Goal: Task Accomplishment & Management: Manage account settings

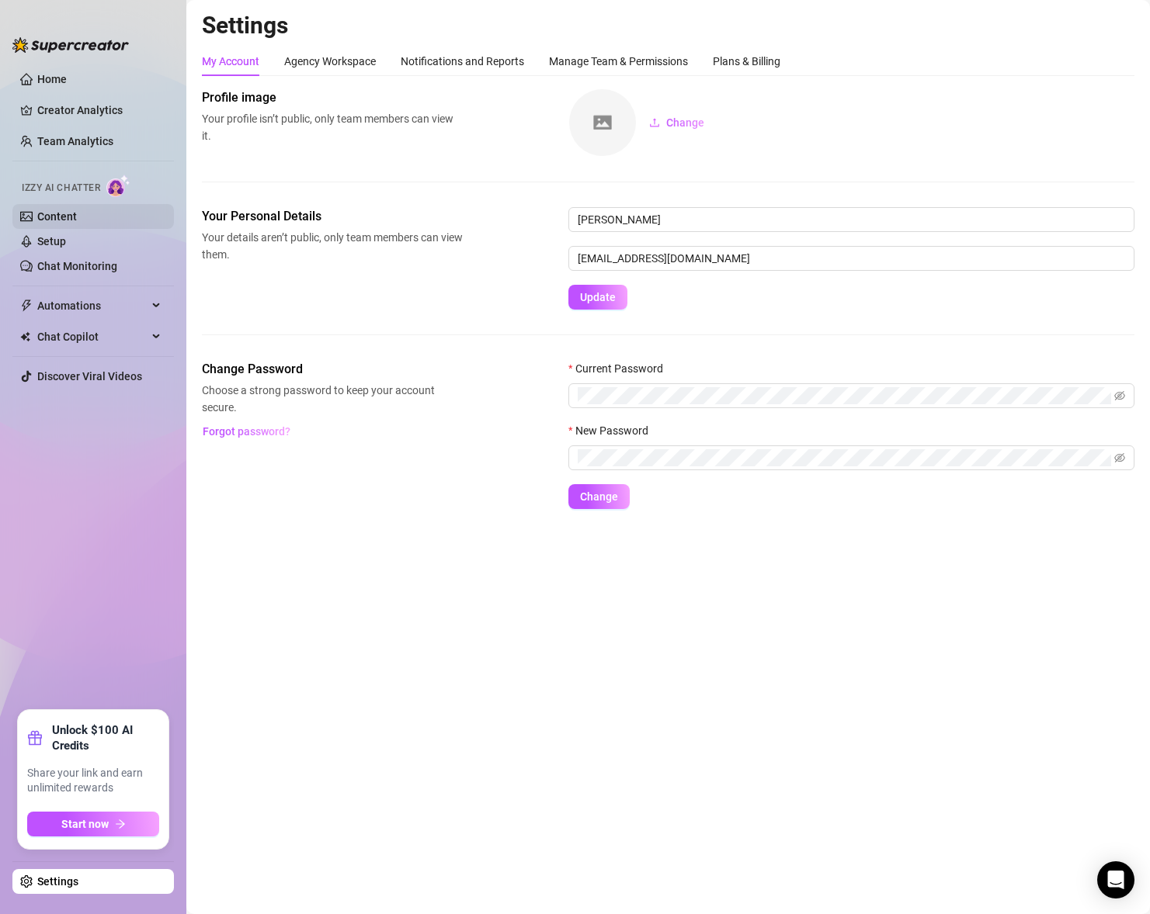
click at [77, 218] on link "Content" at bounding box center [57, 216] width 40 height 12
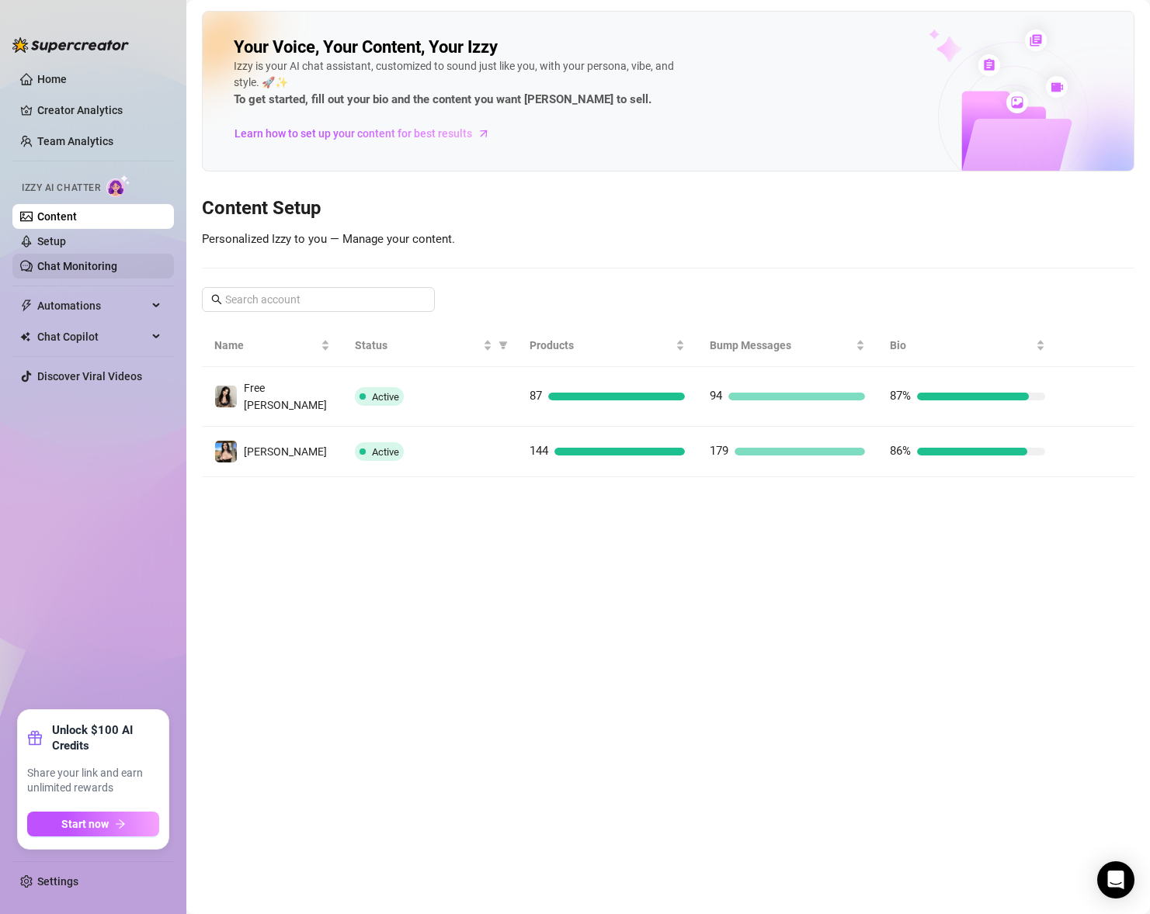
click at [95, 262] on link "Chat Monitoring" at bounding box center [77, 266] width 80 height 12
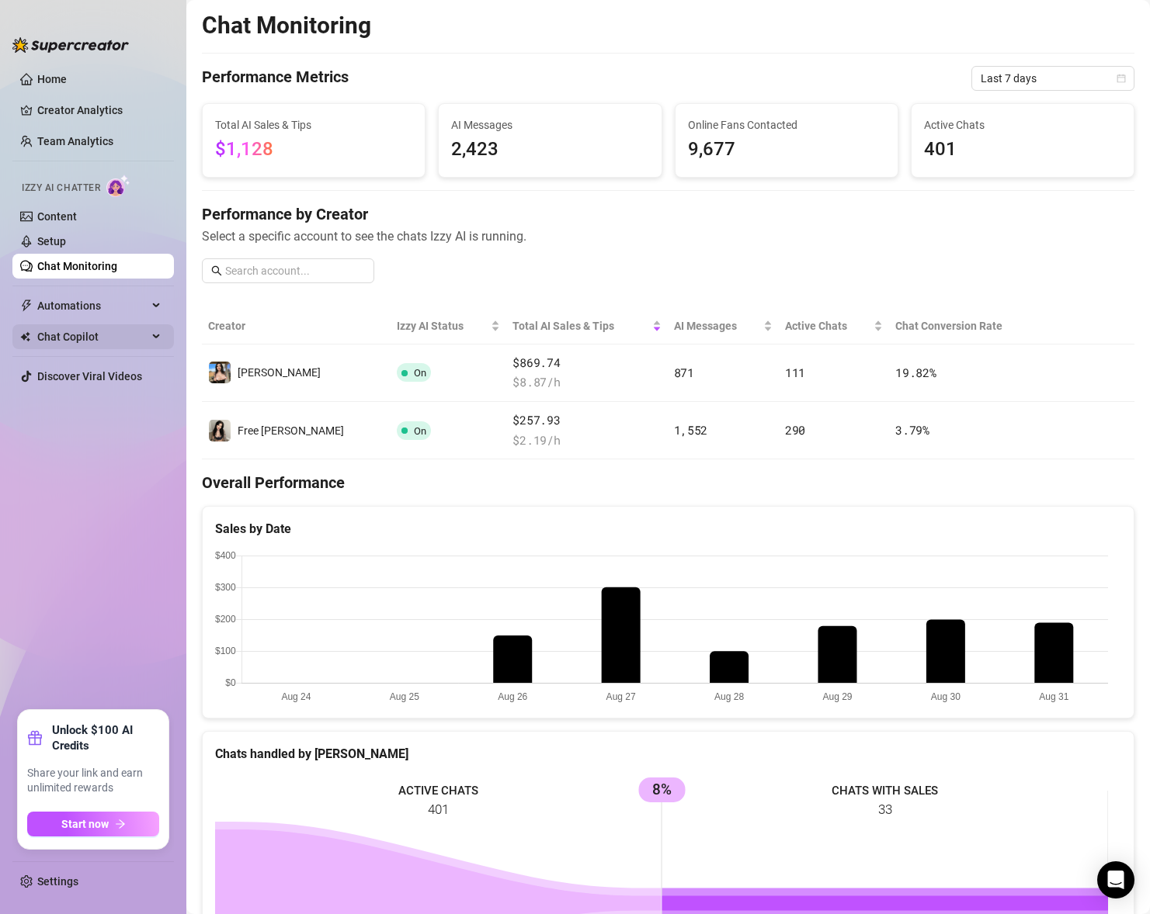
click at [113, 335] on span "Chat Copilot" at bounding box center [92, 336] width 110 height 25
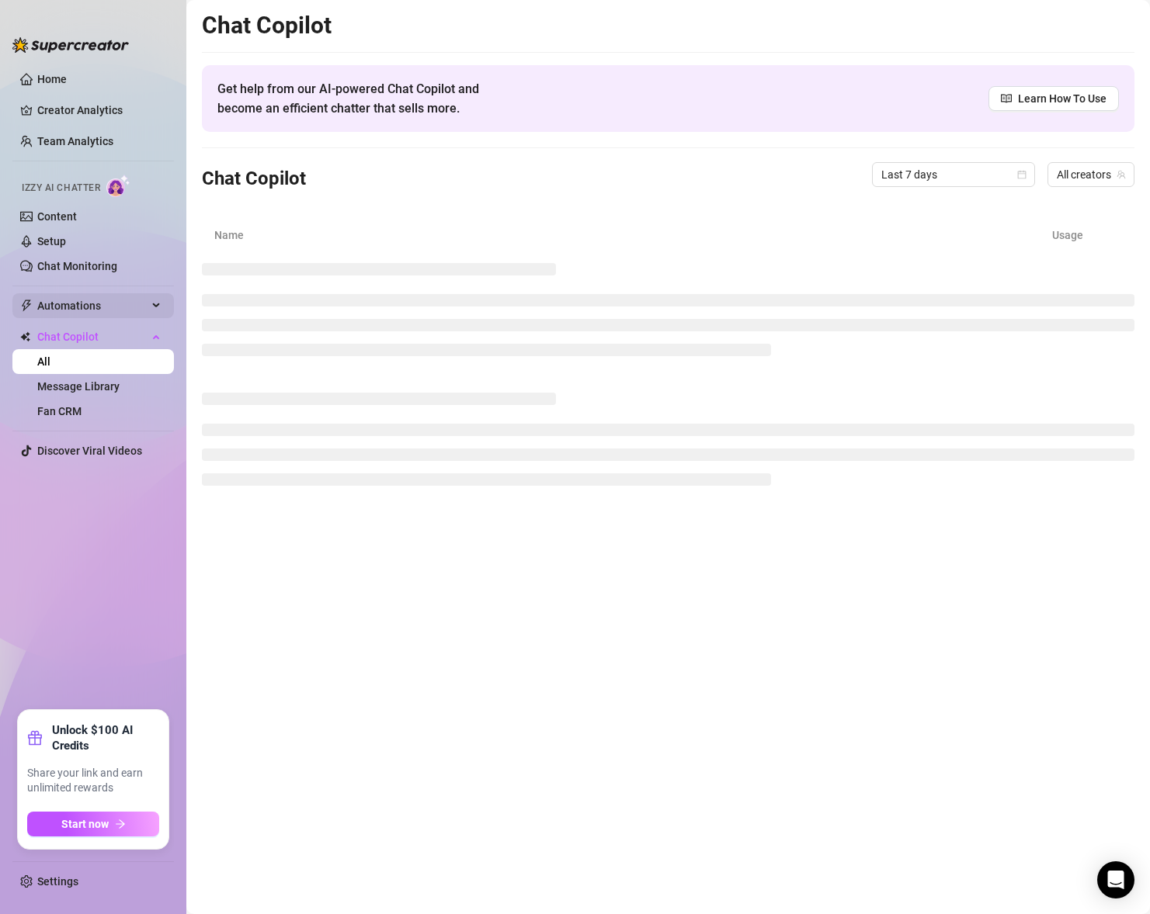
click at [112, 308] on span "Automations" at bounding box center [92, 305] width 110 height 25
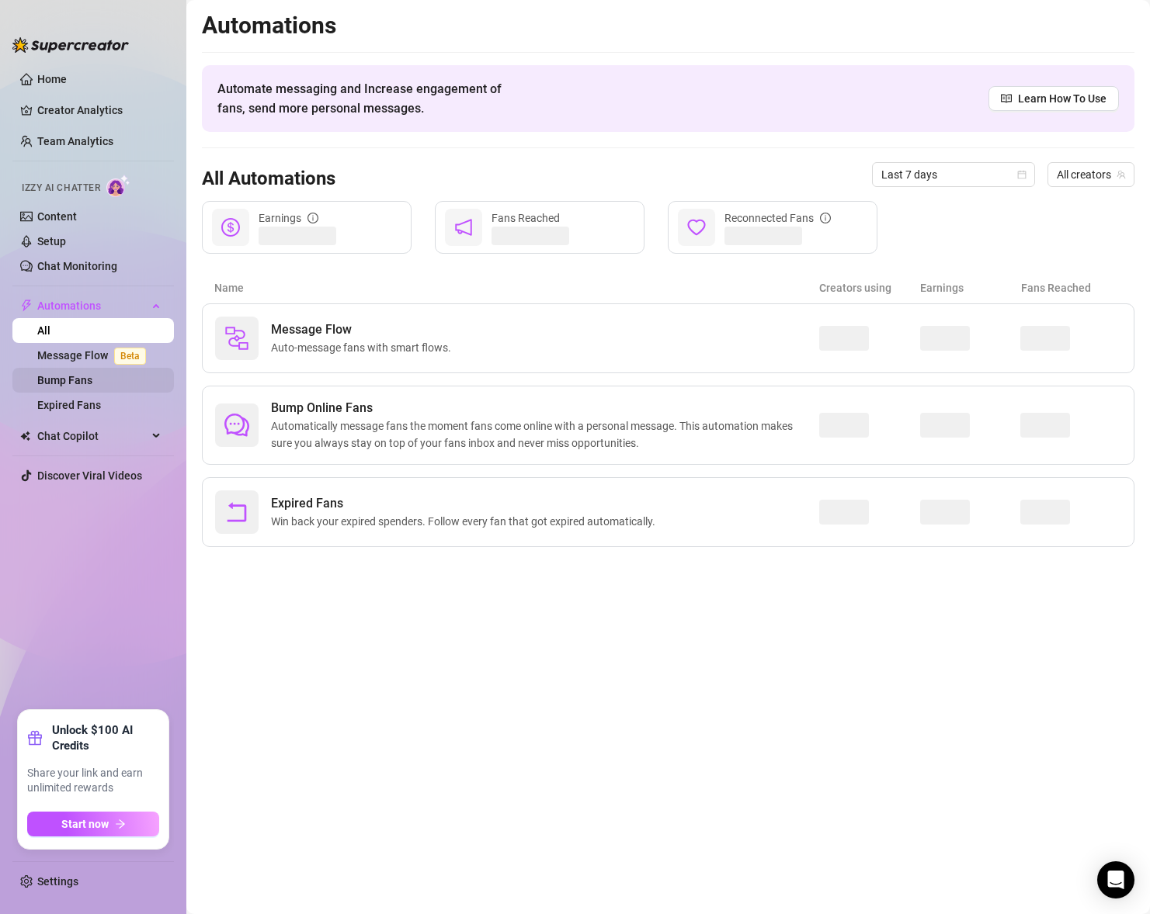
click at [92, 381] on link "Bump Fans" at bounding box center [64, 380] width 55 height 12
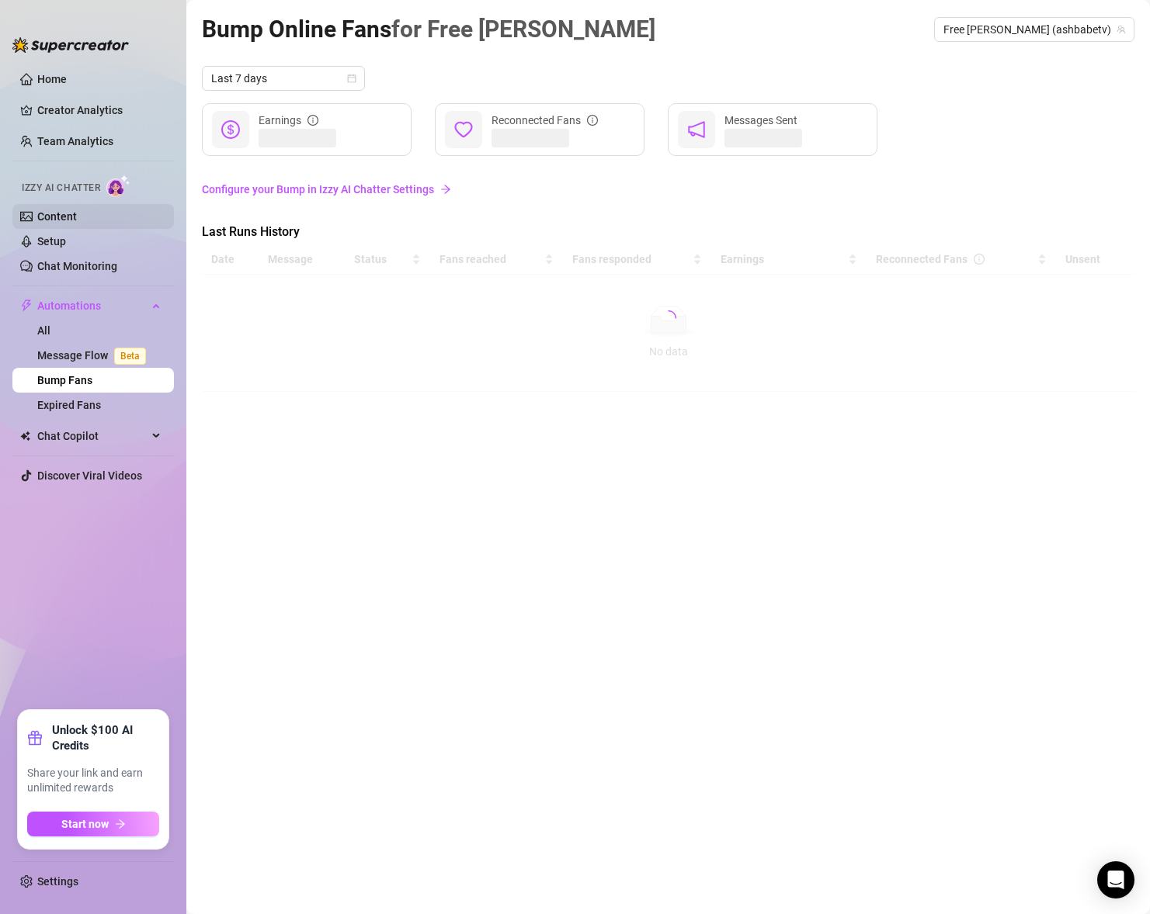
click at [77, 213] on link "Content" at bounding box center [57, 216] width 40 height 12
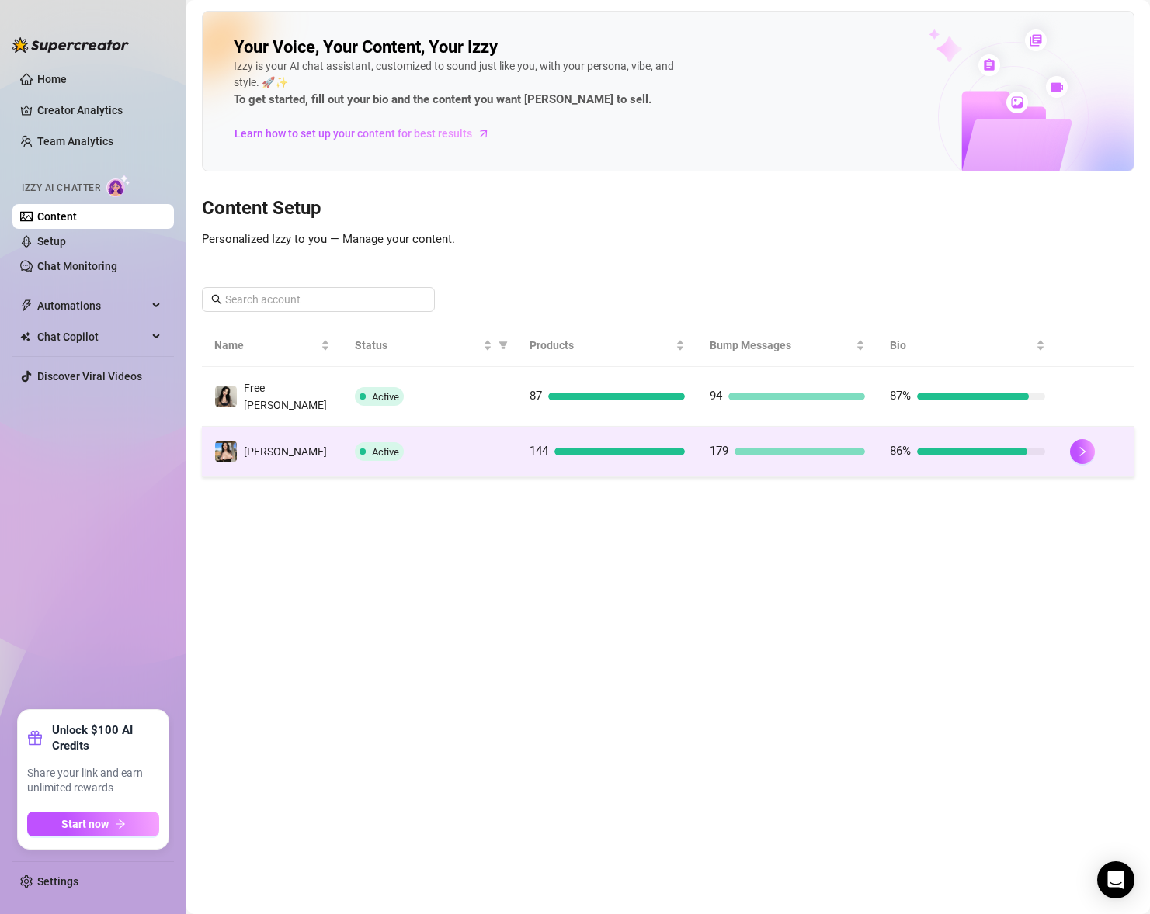
click at [484, 448] on div "Active" at bounding box center [430, 451] width 151 height 19
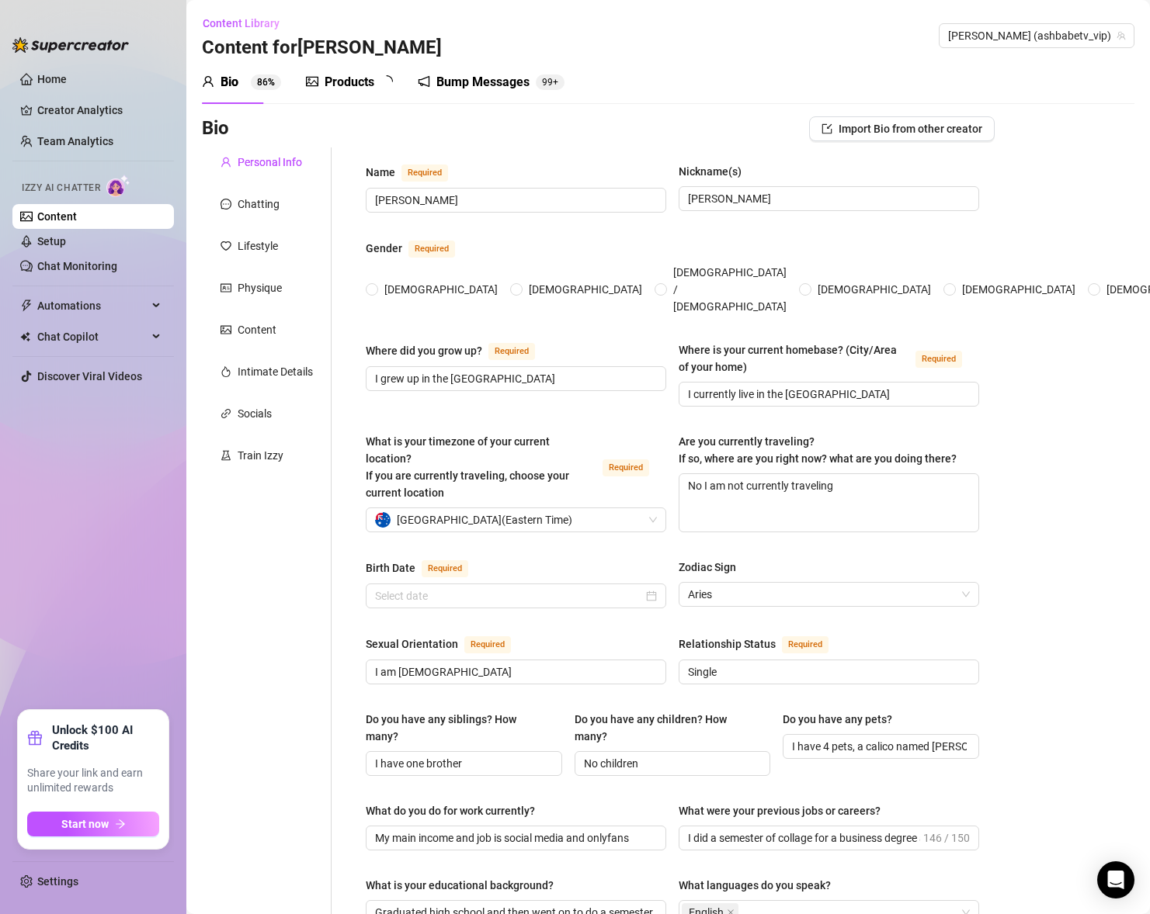
radio input "true"
type input "[DATE]"
click at [66, 245] on link "Setup" at bounding box center [51, 241] width 29 height 12
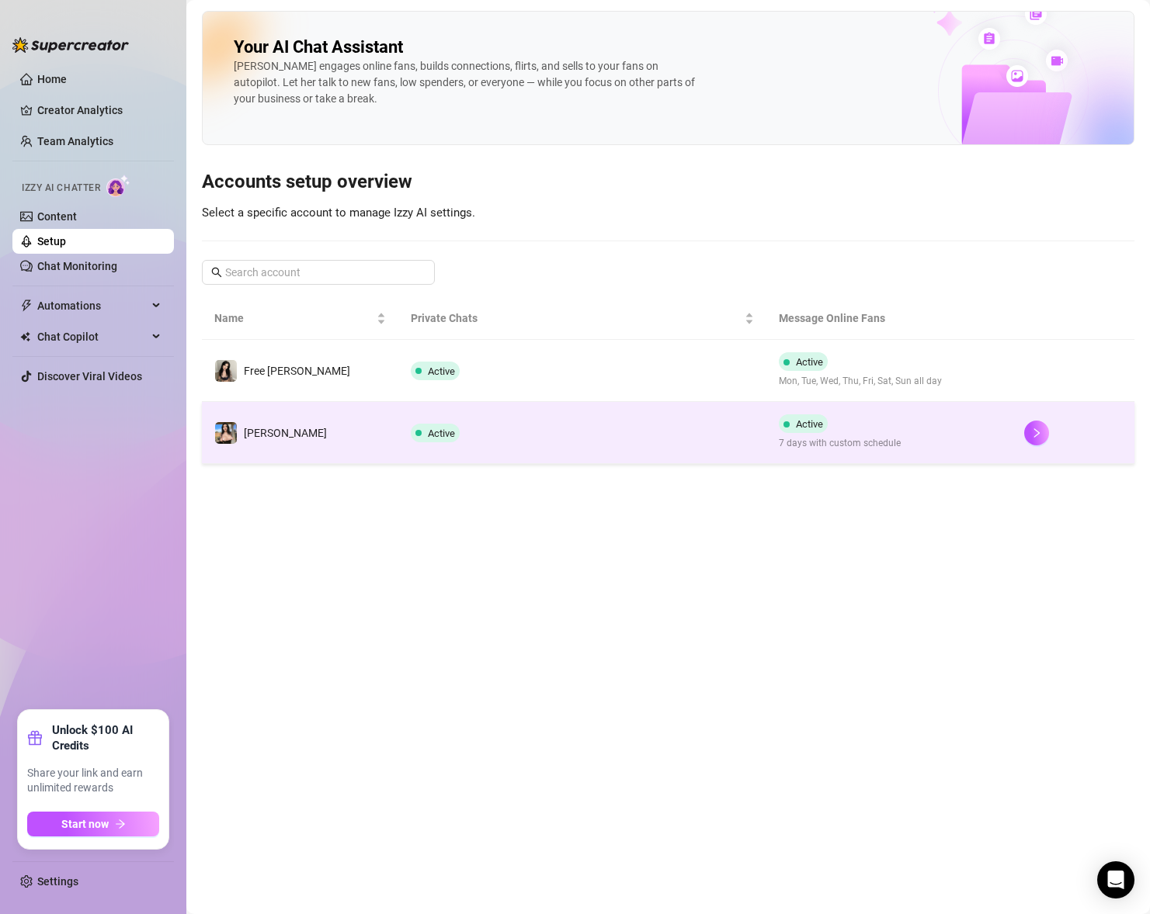
click at [474, 447] on td "Active" at bounding box center [582, 433] width 368 height 62
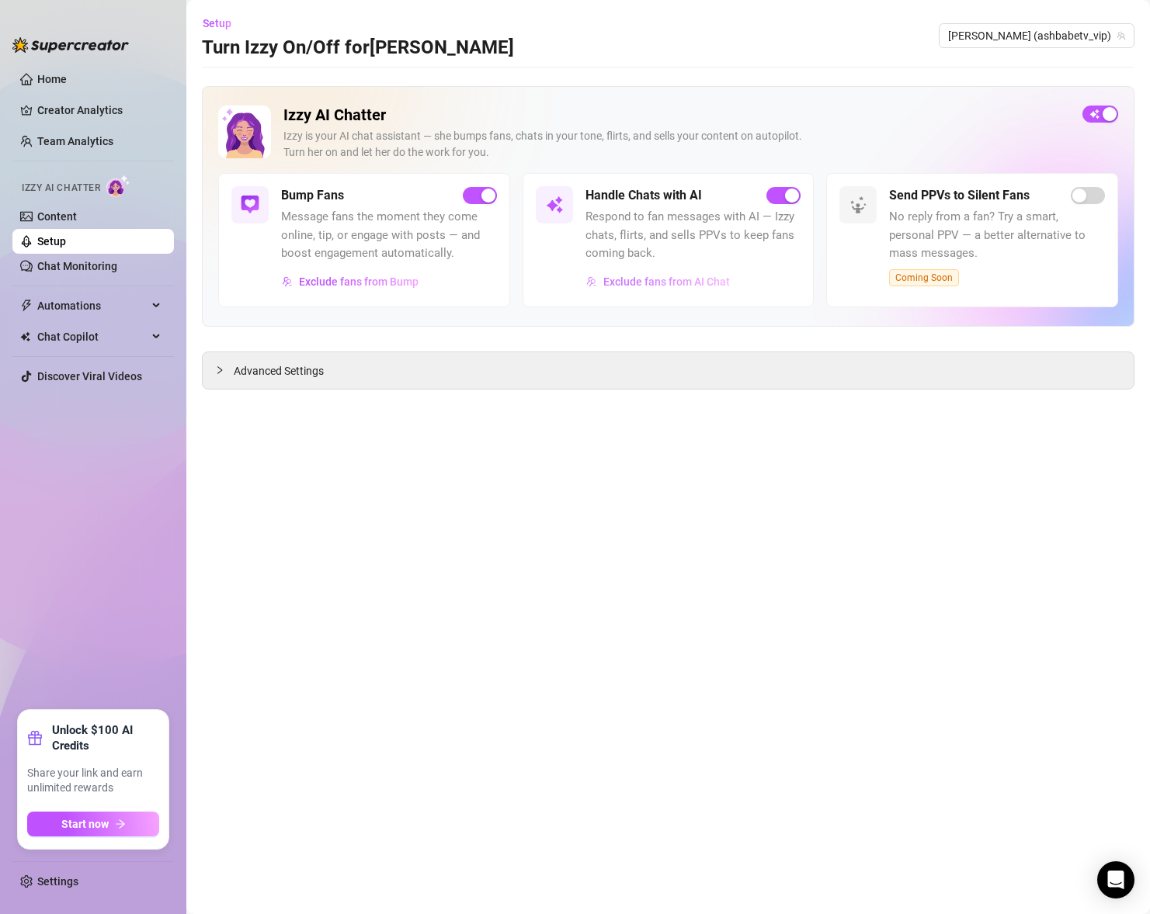
click at [636, 285] on span "Exclude fans from AI Chat" at bounding box center [666, 282] width 127 height 12
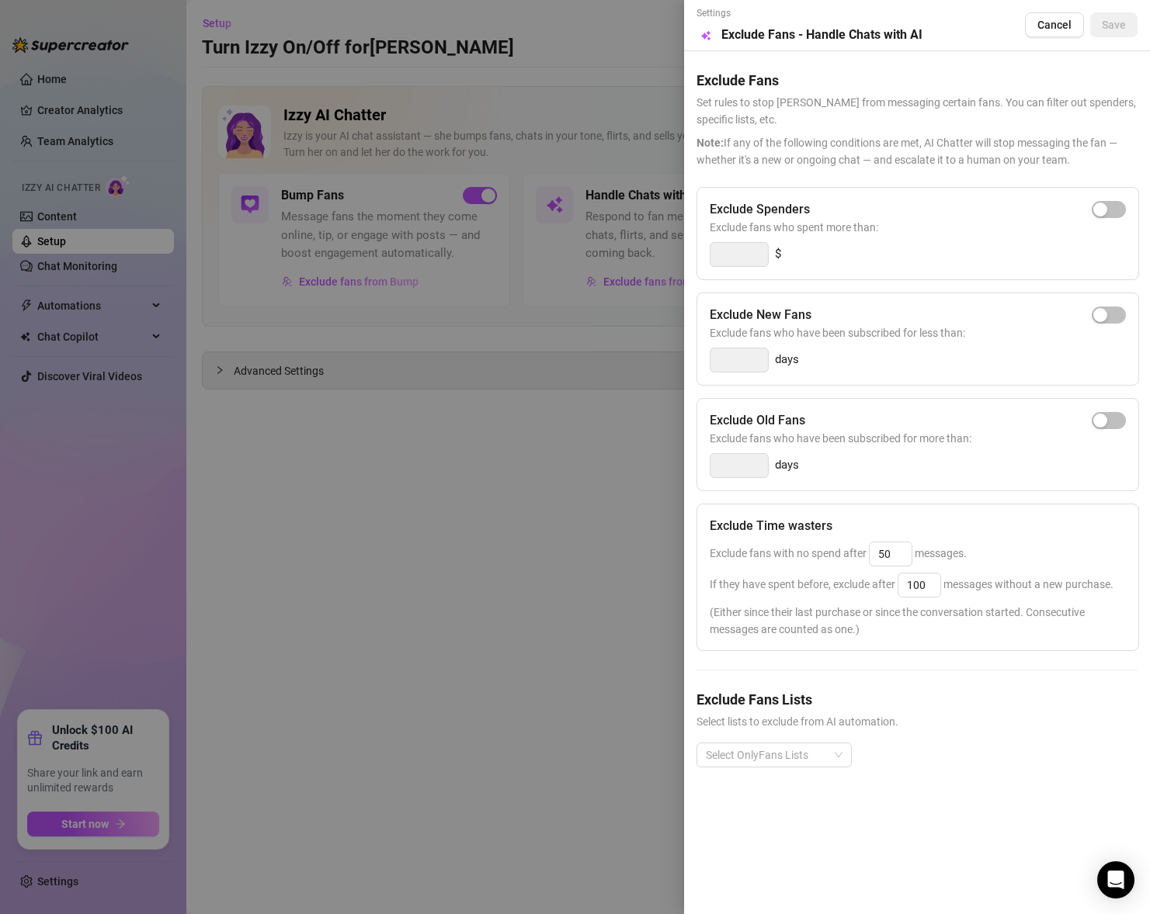
click at [477, 609] on div at bounding box center [575, 457] width 1150 height 914
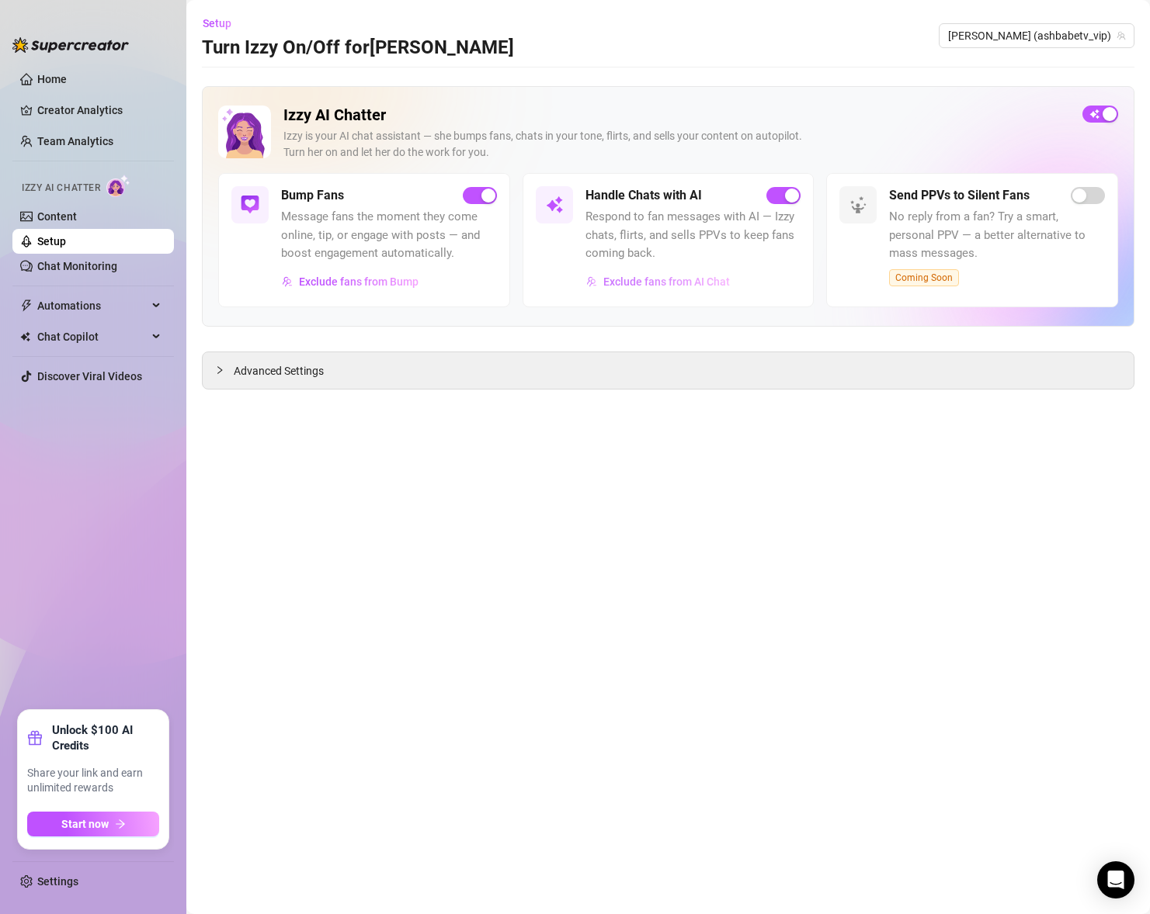
click at [699, 276] on span "Exclude fans from AI Chat" at bounding box center [666, 282] width 127 height 12
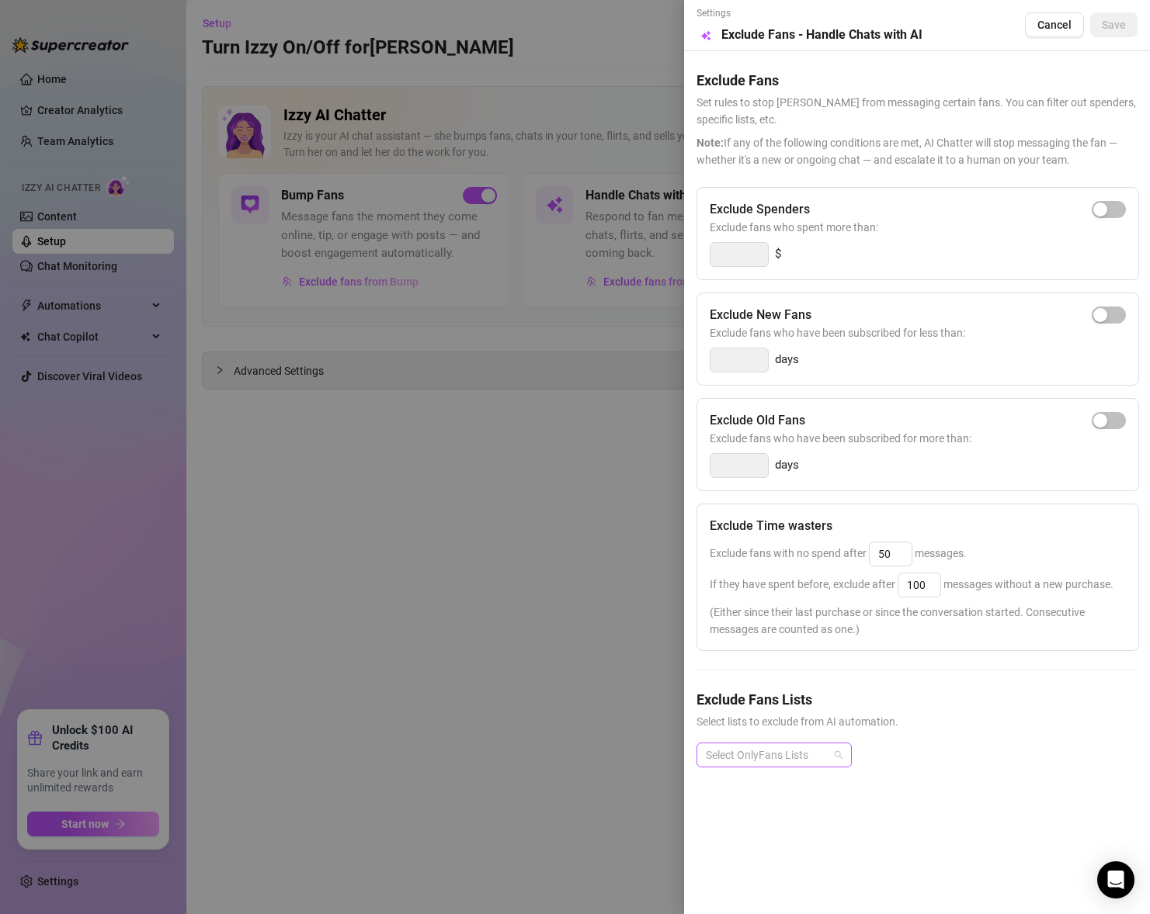
click at [828, 764] on div at bounding box center [765, 755] width 133 height 22
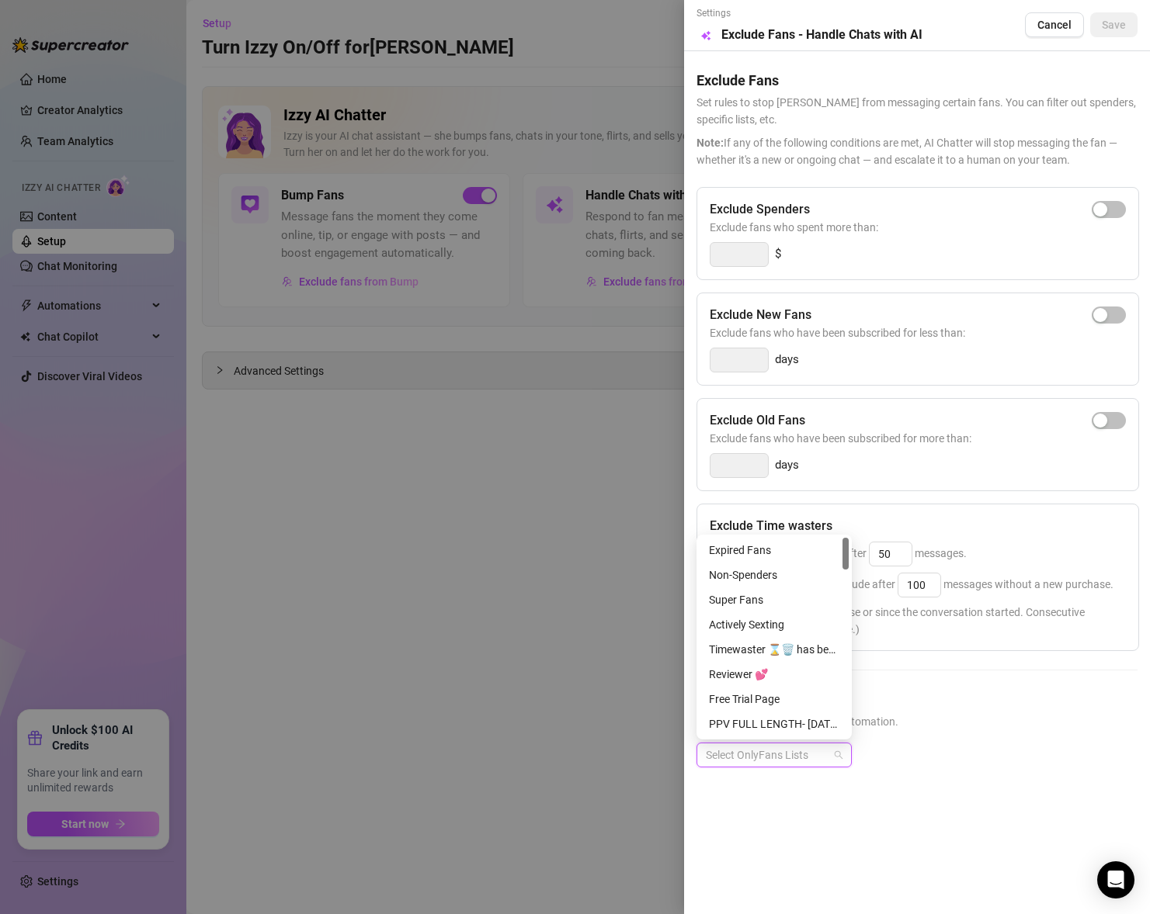
drag, startPoint x: 847, startPoint y: 682, endPoint x: 863, endPoint y: 546, distance: 137.6
click at [863, 546] on body "Home Creator Analytics Team Analytics Izzy AI Chatter Content Setup Chat Monito…" at bounding box center [575, 457] width 1150 height 914
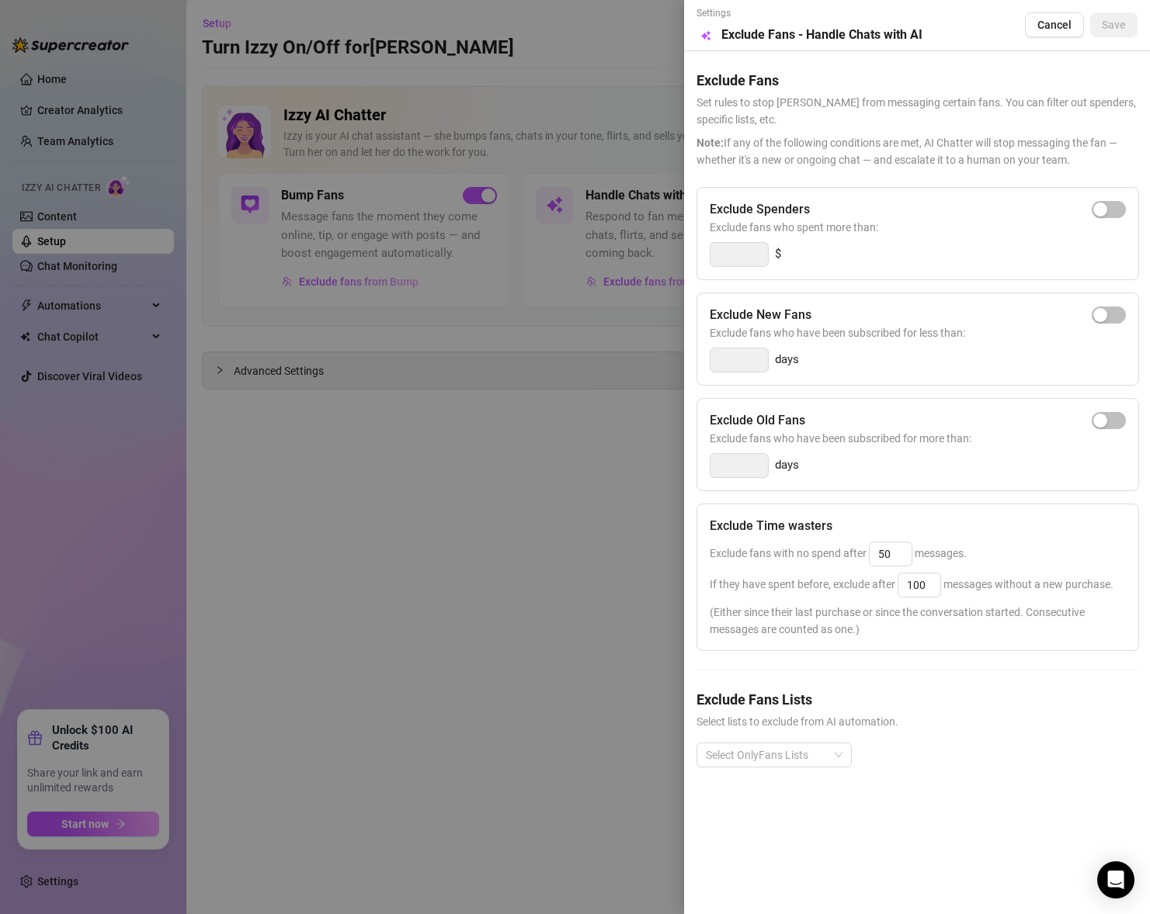
click at [624, 547] on div at bounding box center [575, 457] width 1150 height 914
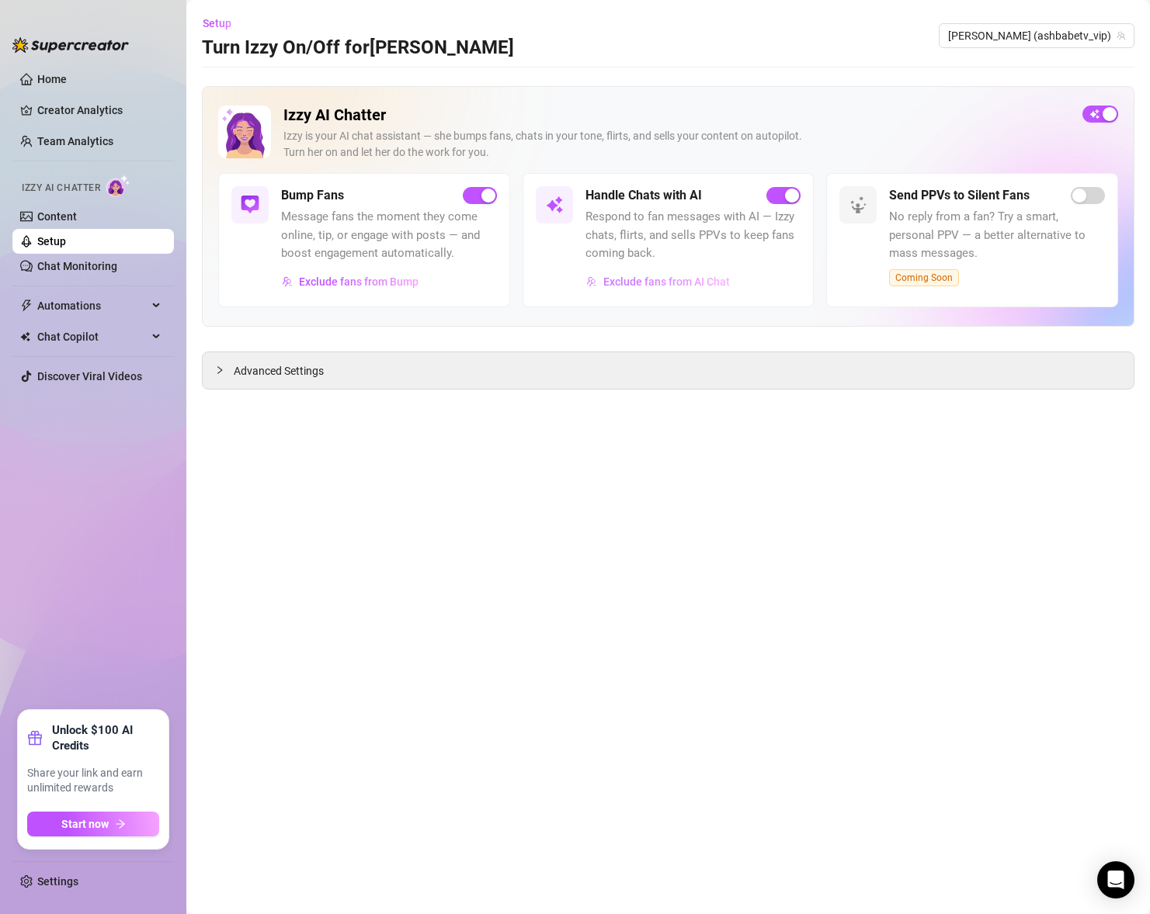
click at [705, 283] on span "Exclude fans from AI Chat" at bounding box center [666, 282] width 127 height 12
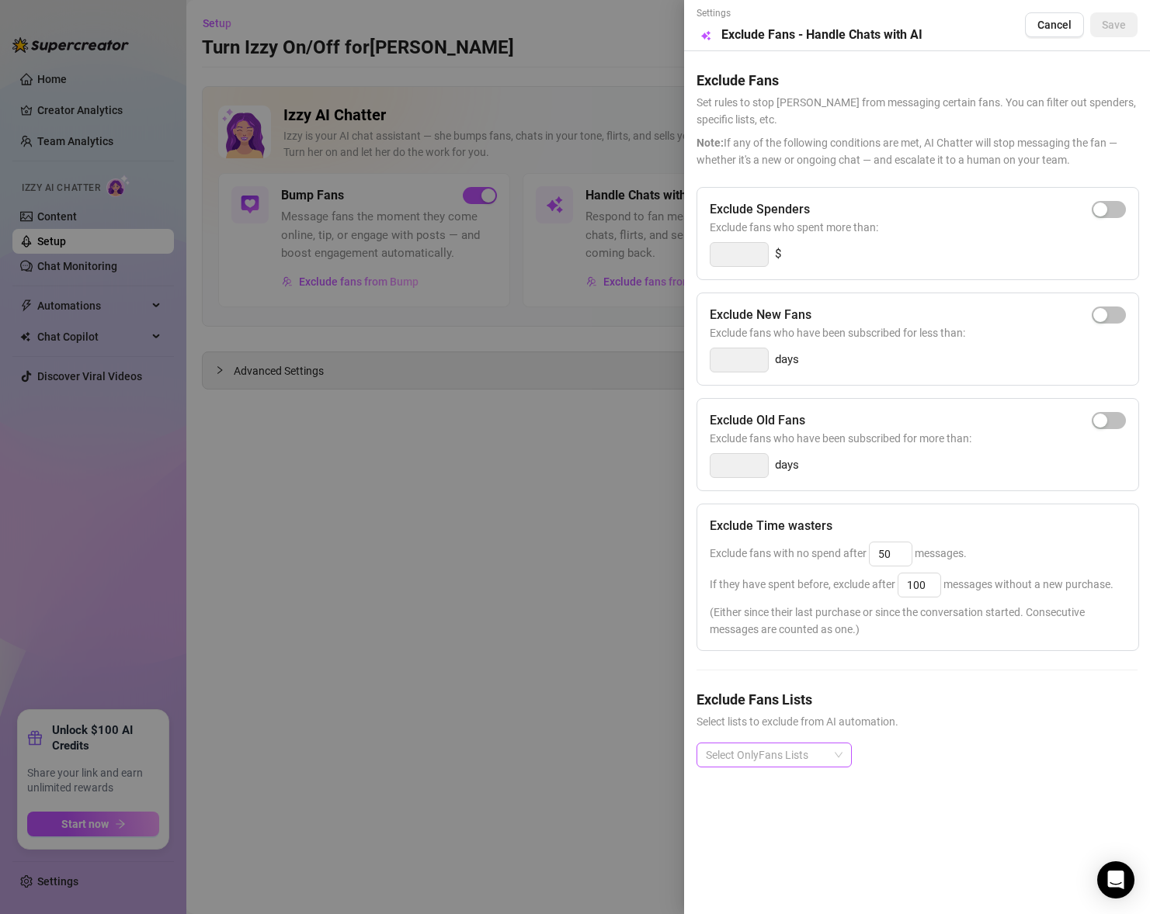
click at [832, 754] on div "Select OnlyFans Lists" at bounding box center [773, 755] width 155 height 25
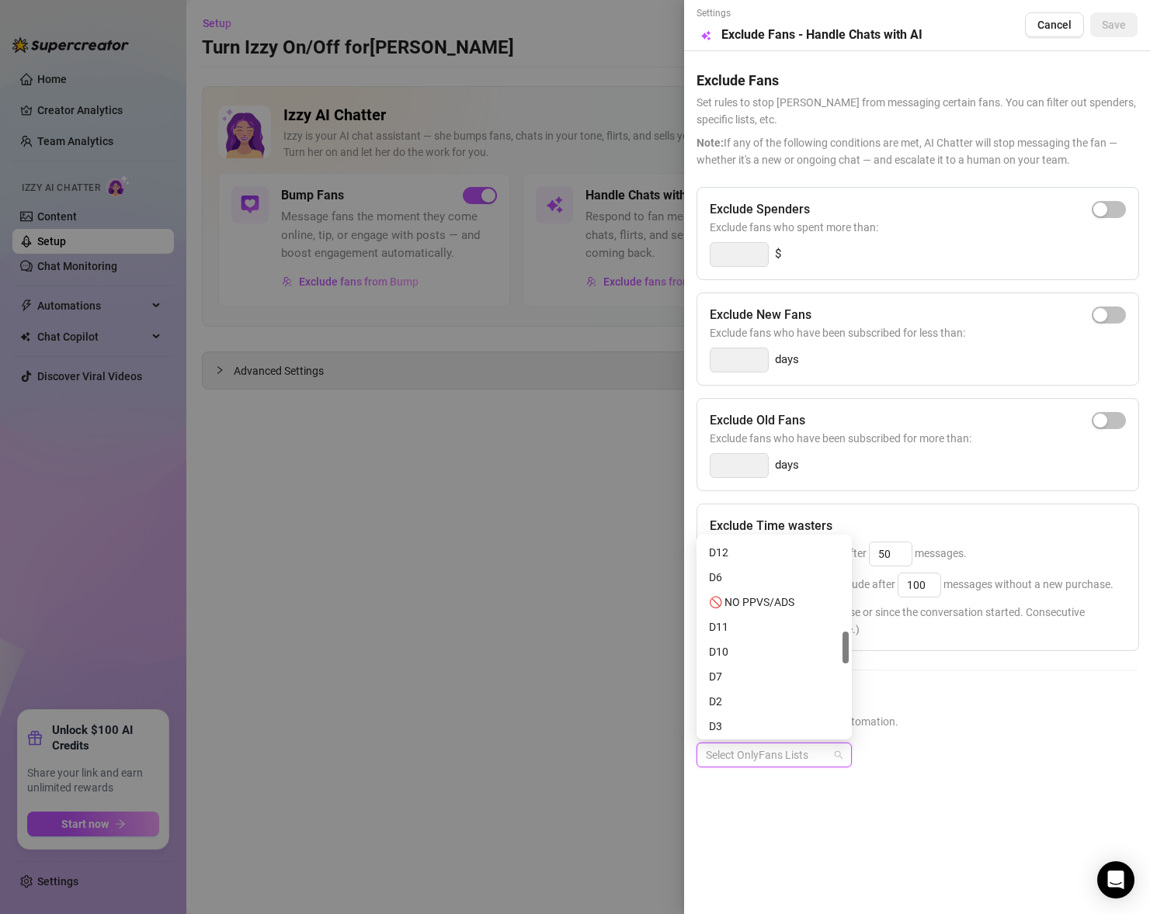
scroll to position [545, 0]
drag, startPoint x: 847, startPoint y: 550, endPoint x: 843, endPoint y: 639, distance: 89.4
click at [843, 639] on div at bounding box center [845, 643] width 6 height 32
click at [805, 629] on div "🚫 NO PPVS/ADS" at bounding box center [774, 626] width 130 height 17
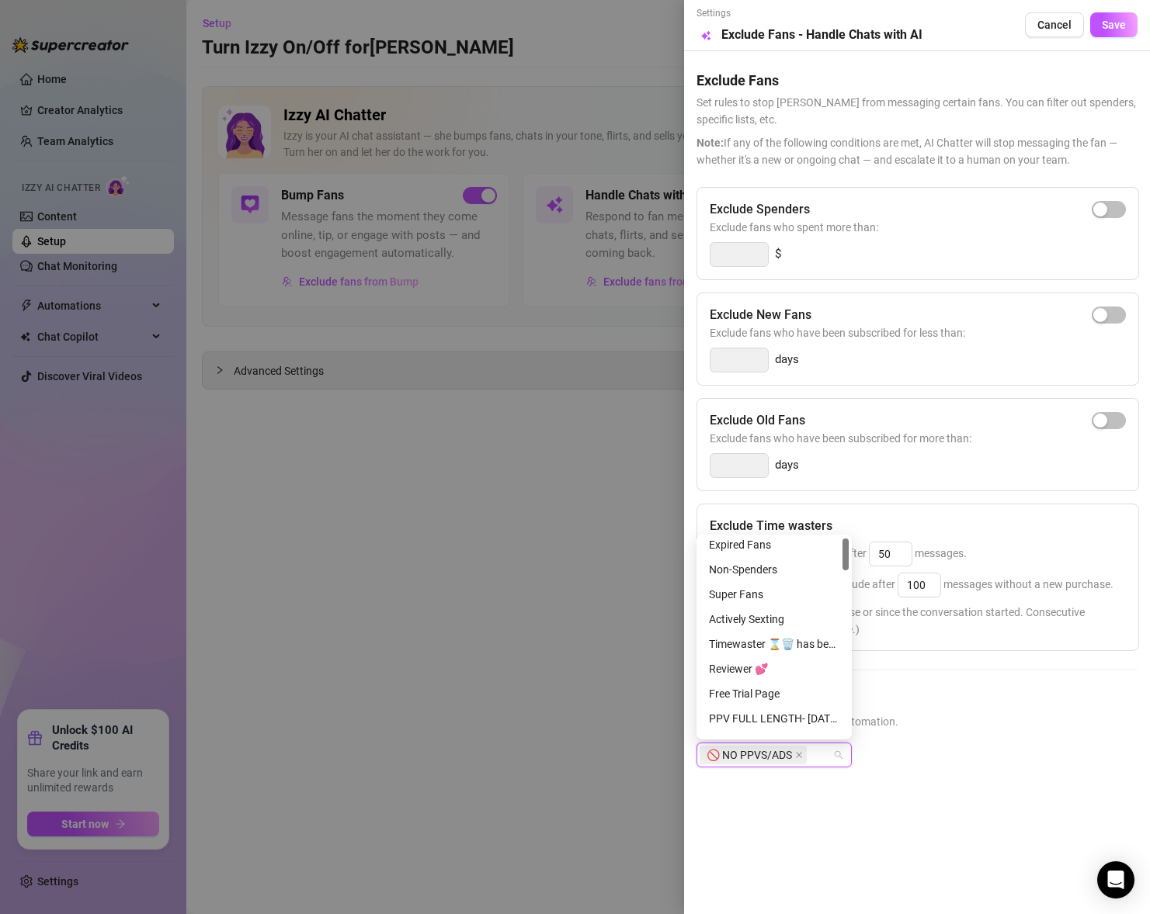
scroll to position [0, 0]
drag, startPoint x: 844, startPoint y: 644, endPoint x: 857, endPoint y: 551, distance: 94.1
click at [857, 551] on body "Home Creator Analytics Team Analytics Izzy AI Chatter Content Setup Chat Monito…" at bounding box center [575, 457] width 1150 height 914
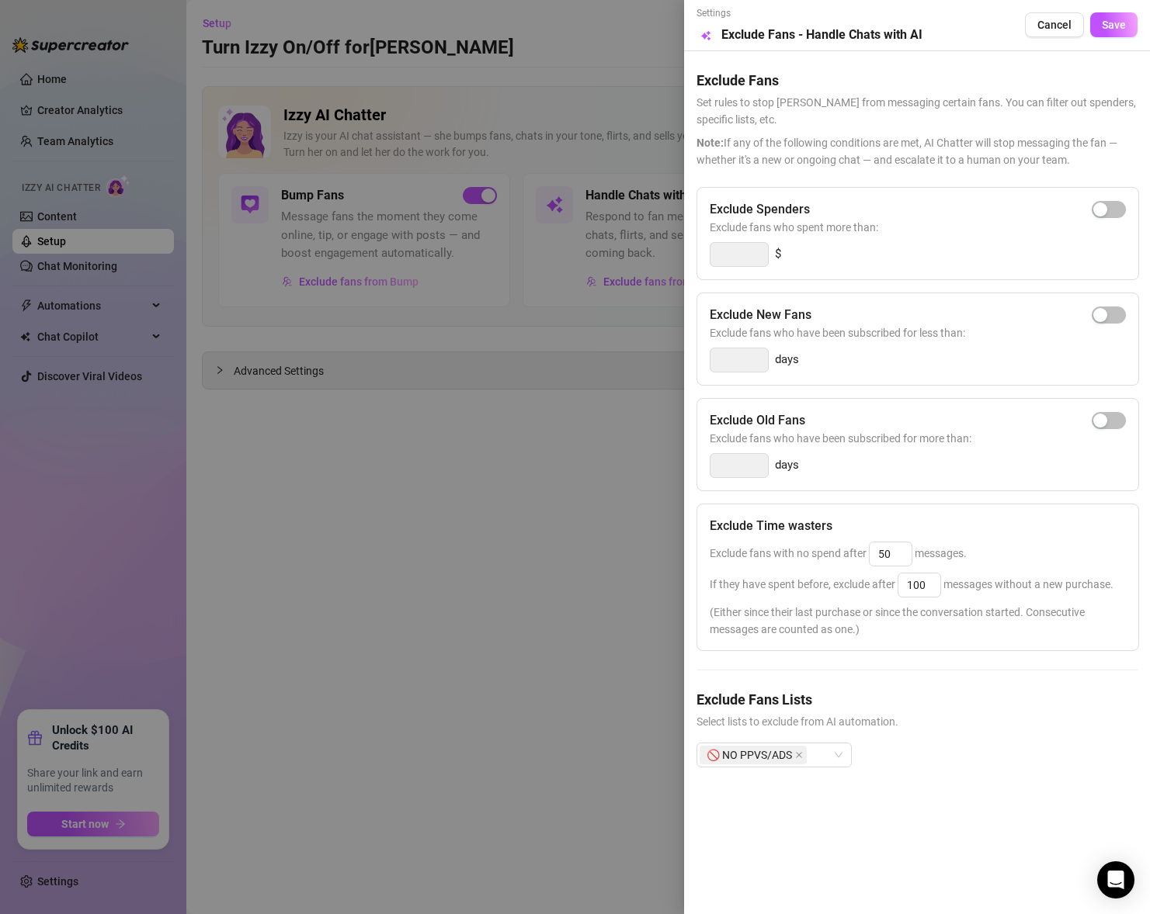
click at [932, 765] on div "🚫 NO PPVS/ADS" at bounding box center [916, 768] width 441 height 50
click at [1102, 32] on button "Save" at bounding box center [1113, 24] width 47 height 25
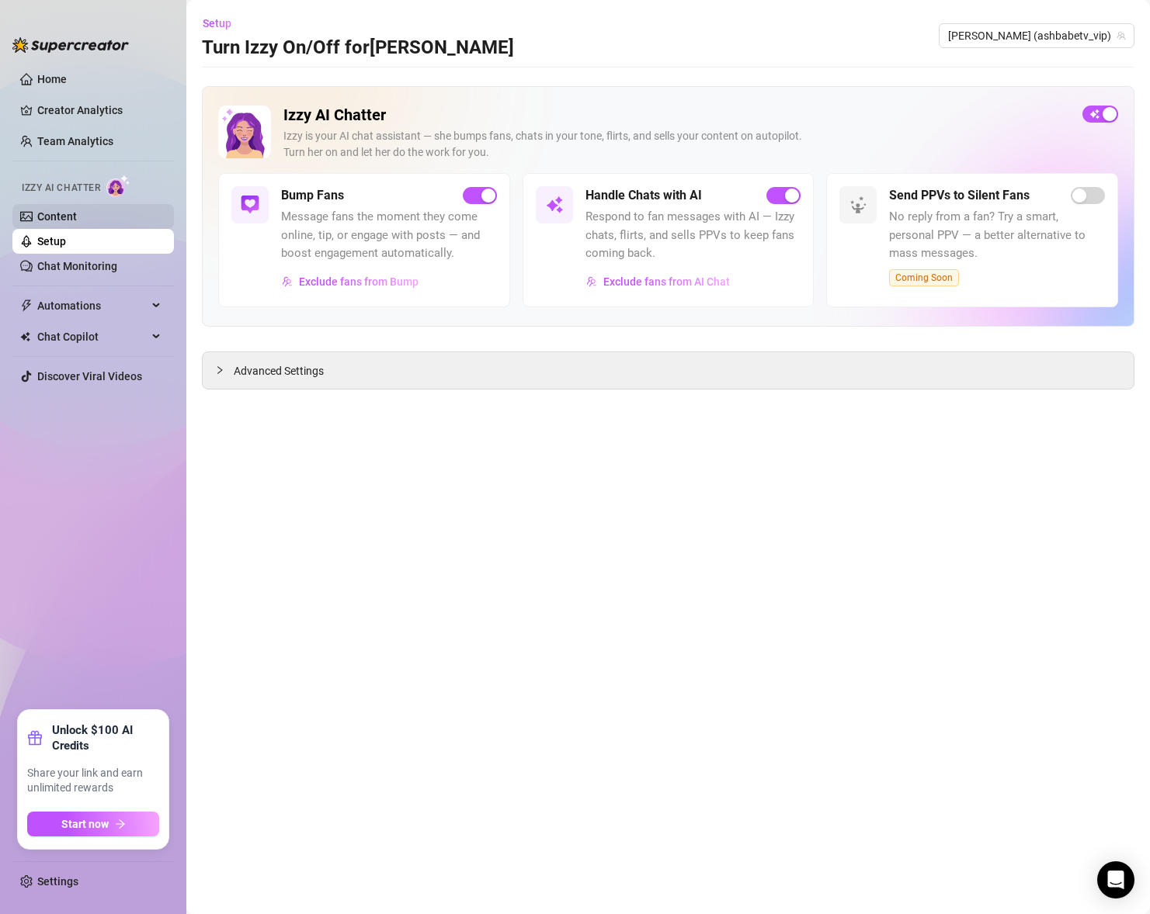
click at [77, 220] on link "Content" at bounding box center [57, 216] width 40 height 12
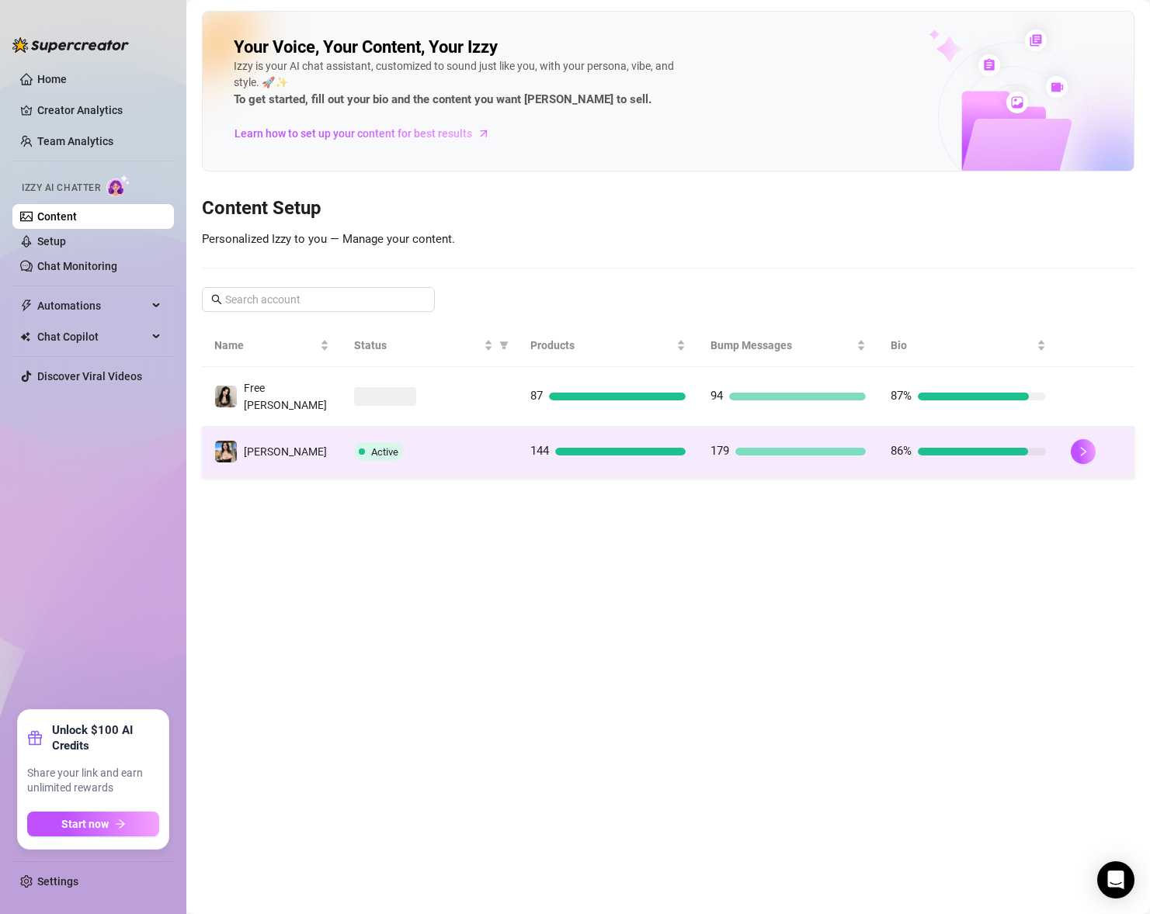
click at [321, 458] on td "[PERSON_NAME]" at bounding box center [272, 452] width 140 height 50
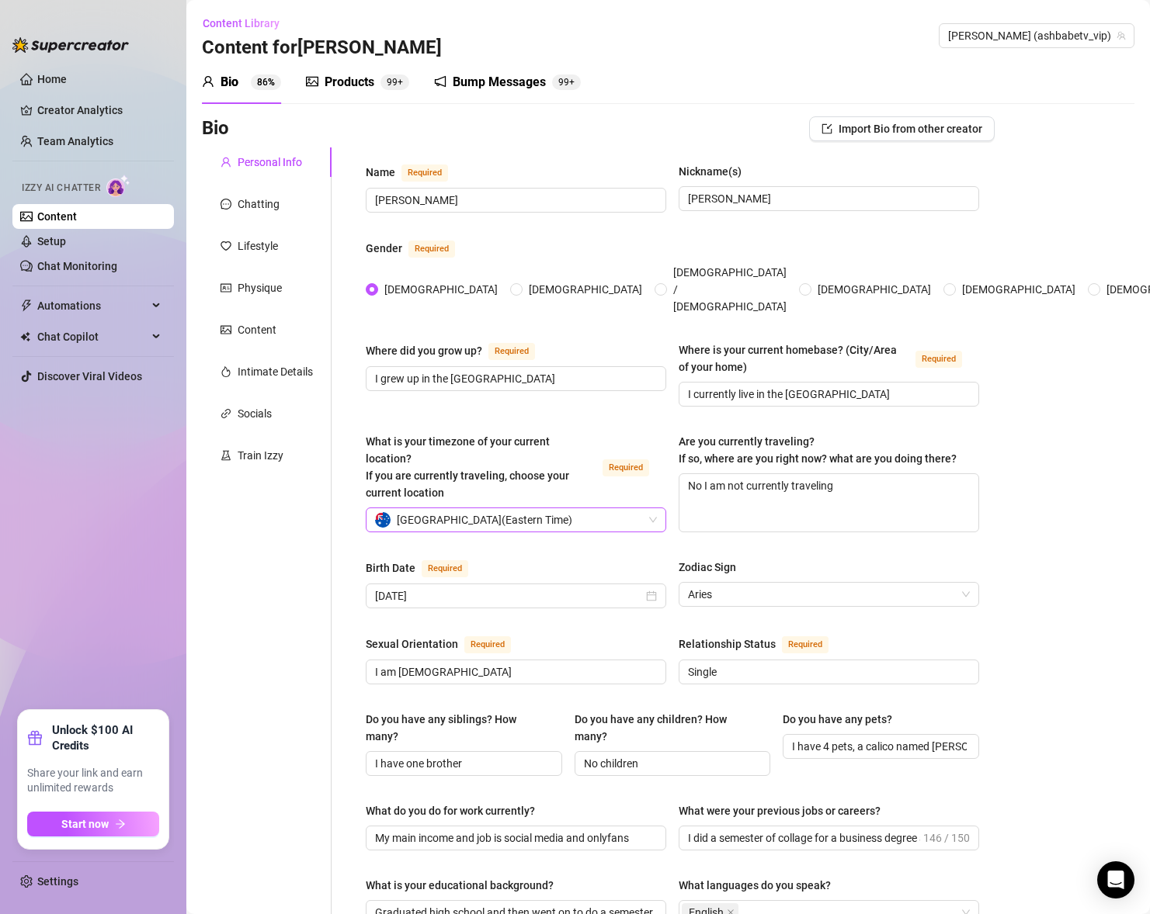
click at [483, 508] on span "Australia ( Eastern Time )" at bounding box center [484, 519] width 175 height 23
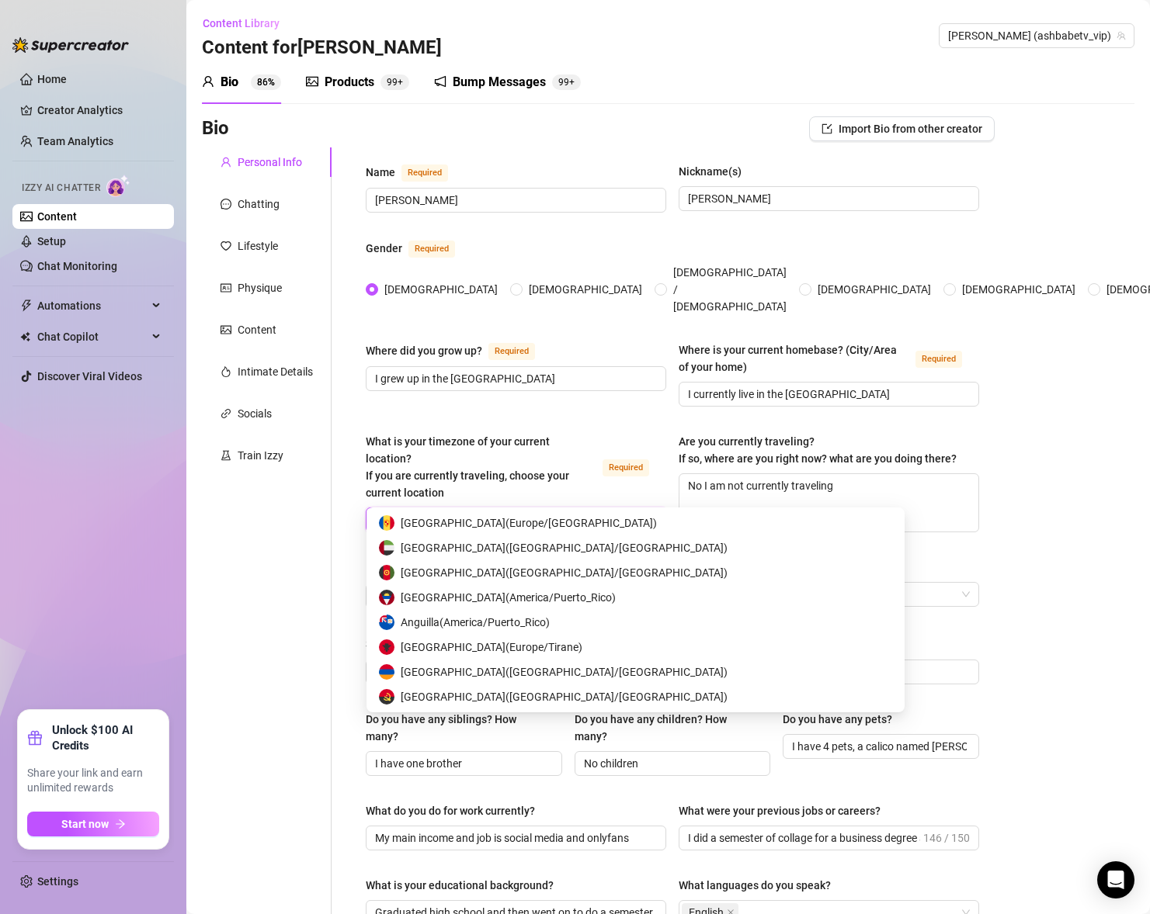
scroll to position [447, 0]
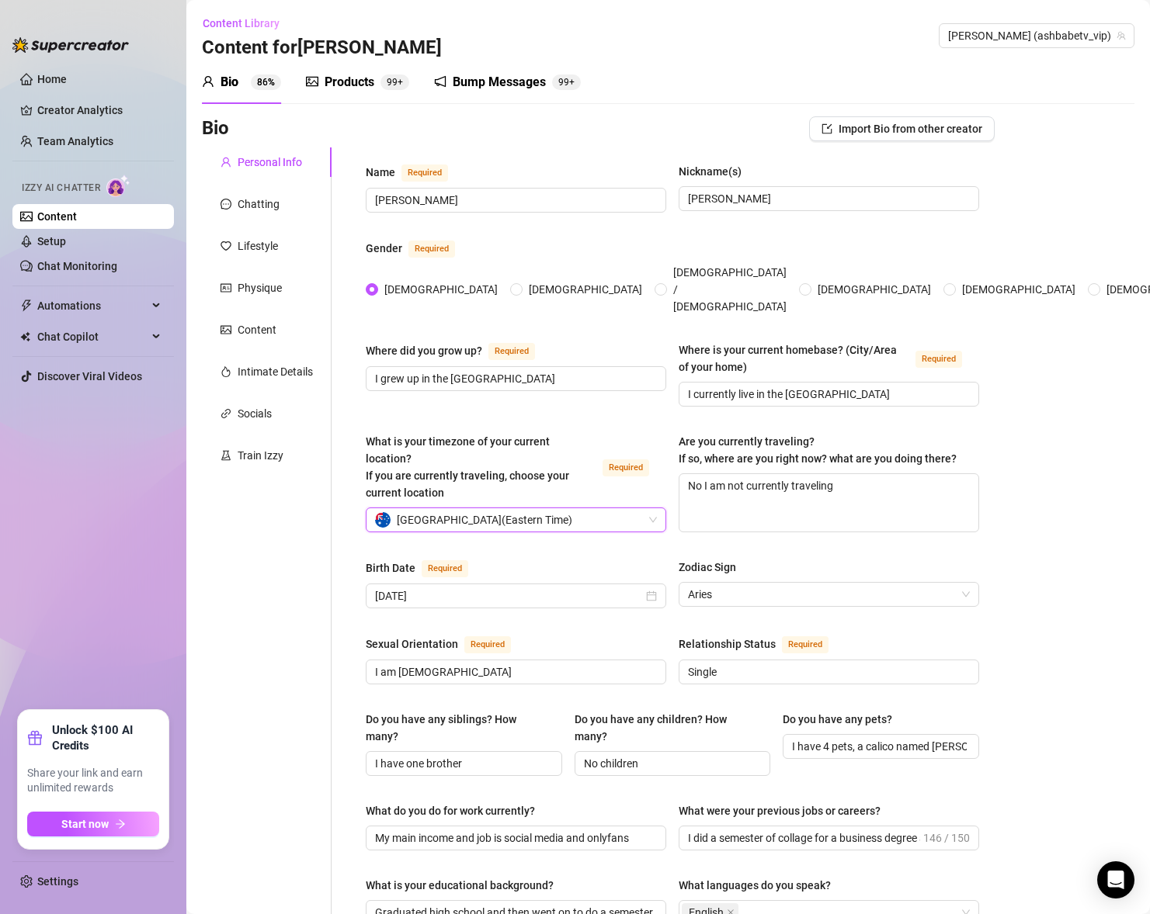
click at [488, 508] on span "Australia ( Eastern Time )" at bounding box center [484, 519] width 175 height 23
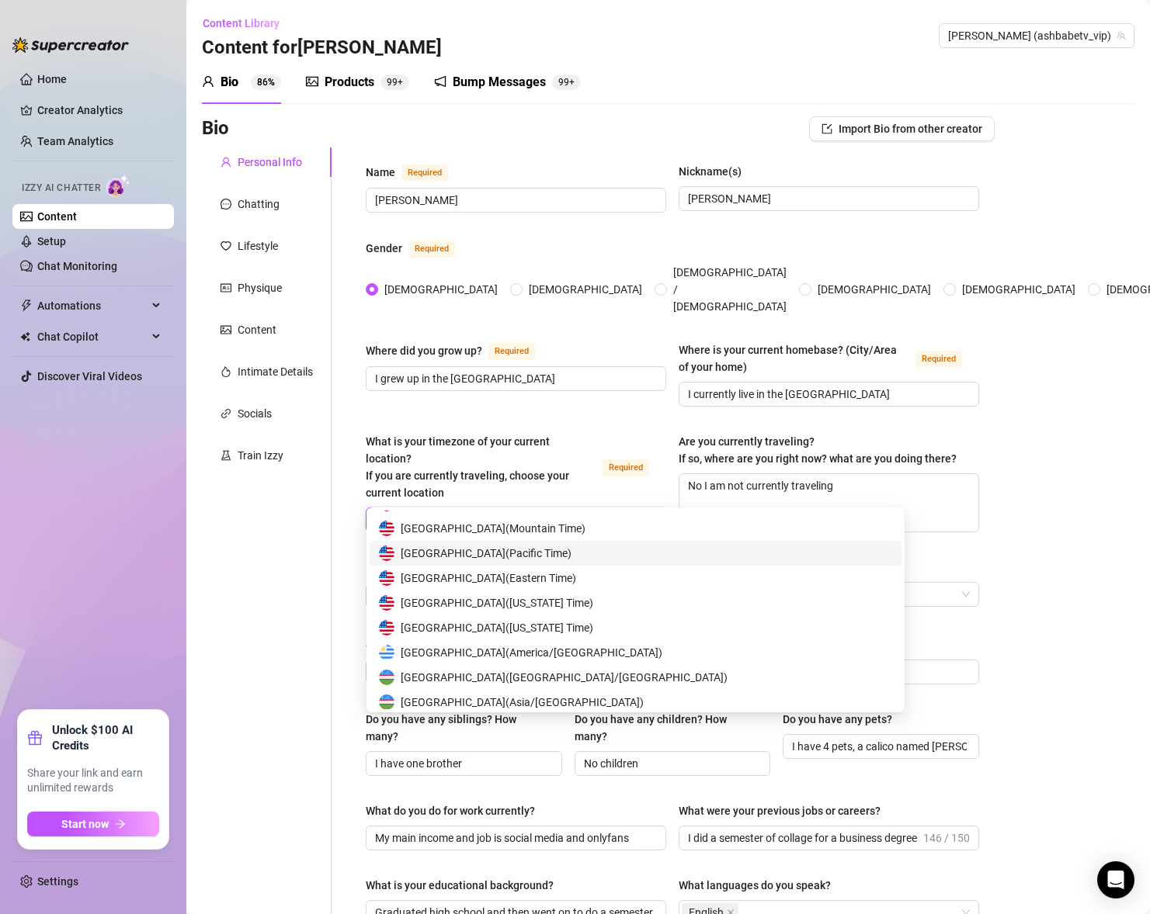
scroll to position [7685, 0]
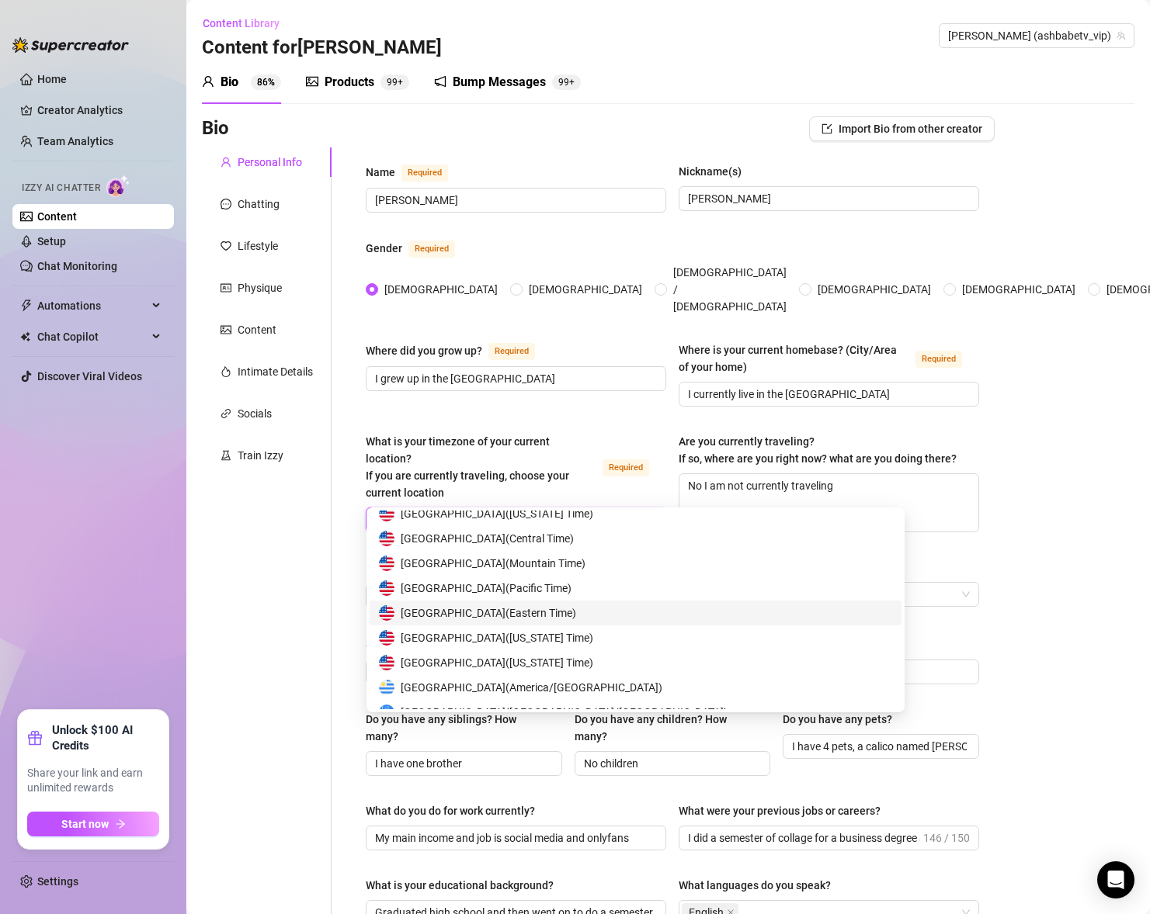
click at [628, 609] on div "United States of America ( Eastern Time )" at bounding box center [635, 613] width 513 height 17
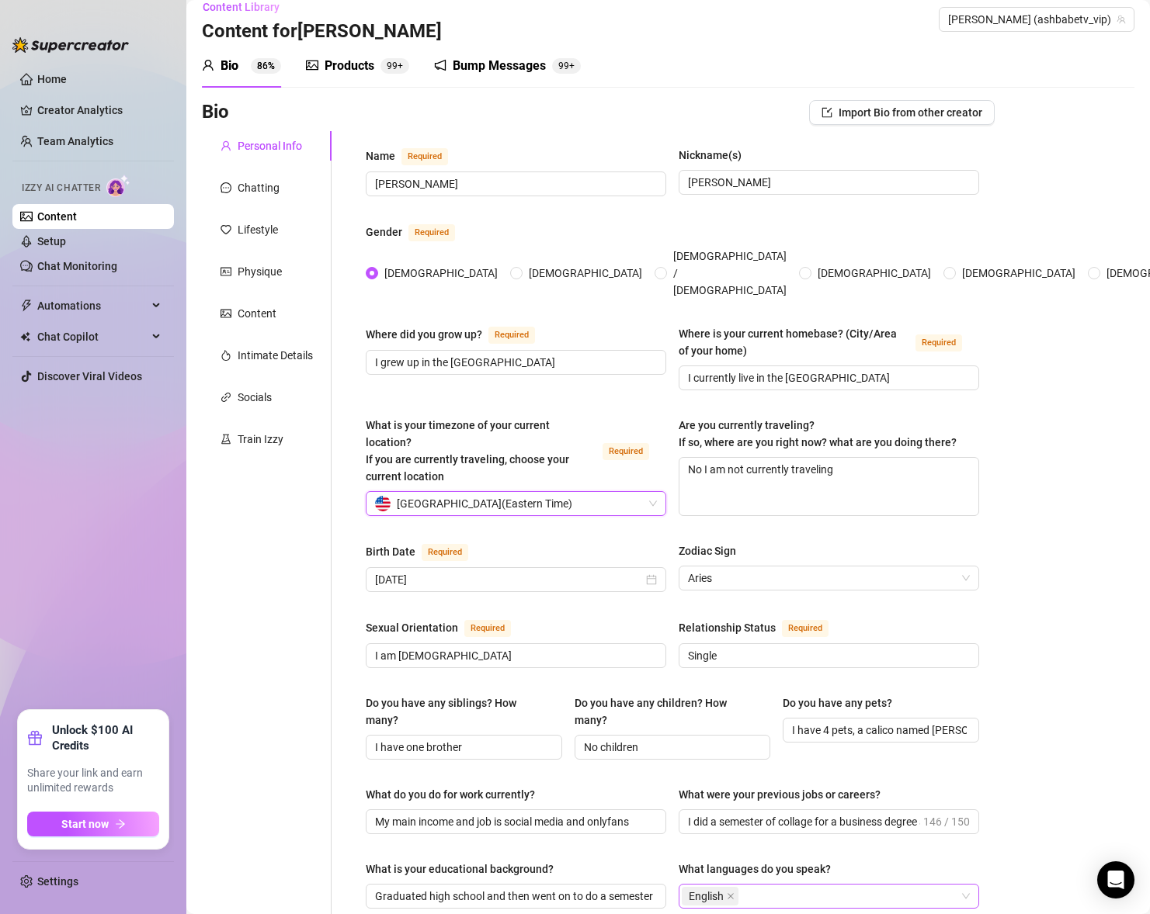
scroll to position [0, 0]
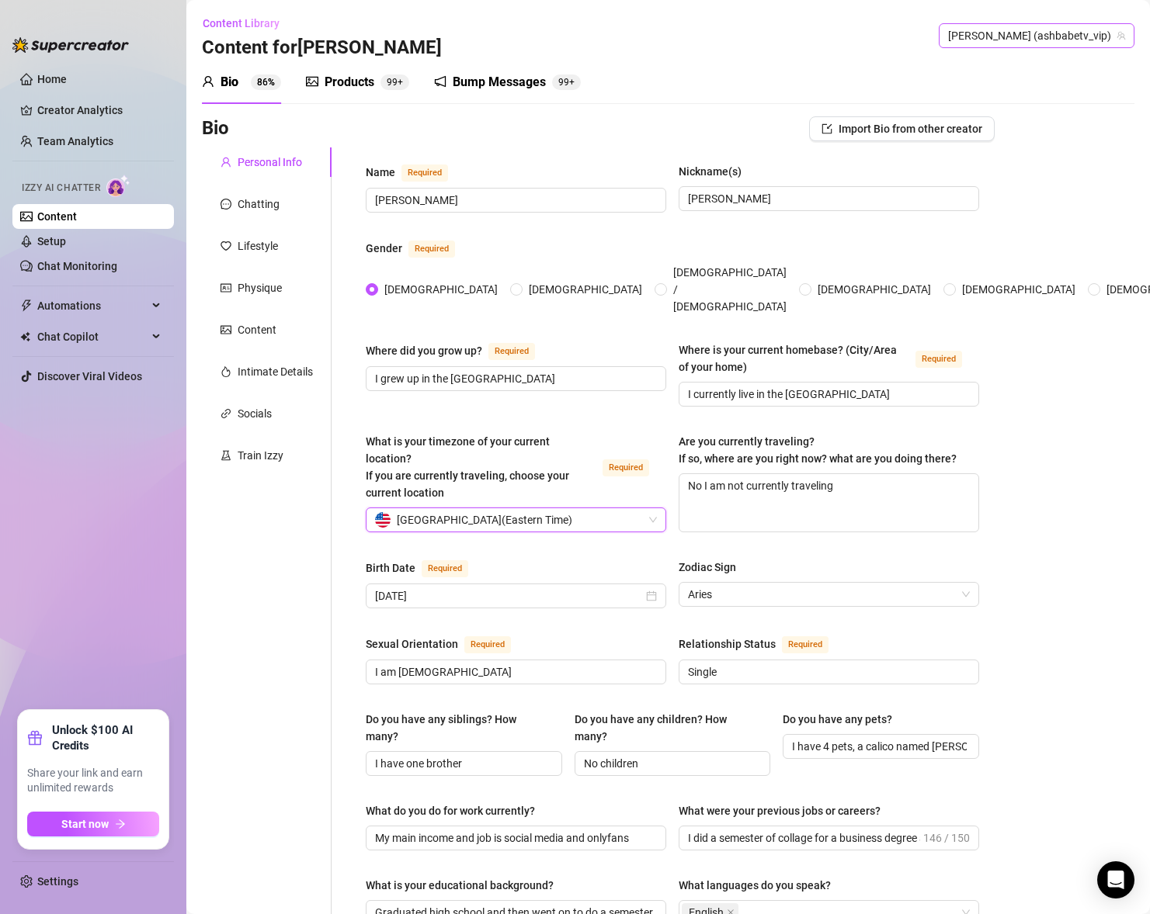
click at [991, 47] on span "[PERSON_NAME] (ashbabetv_vip)" at bounding box center [1036, 35] width 177 height 23
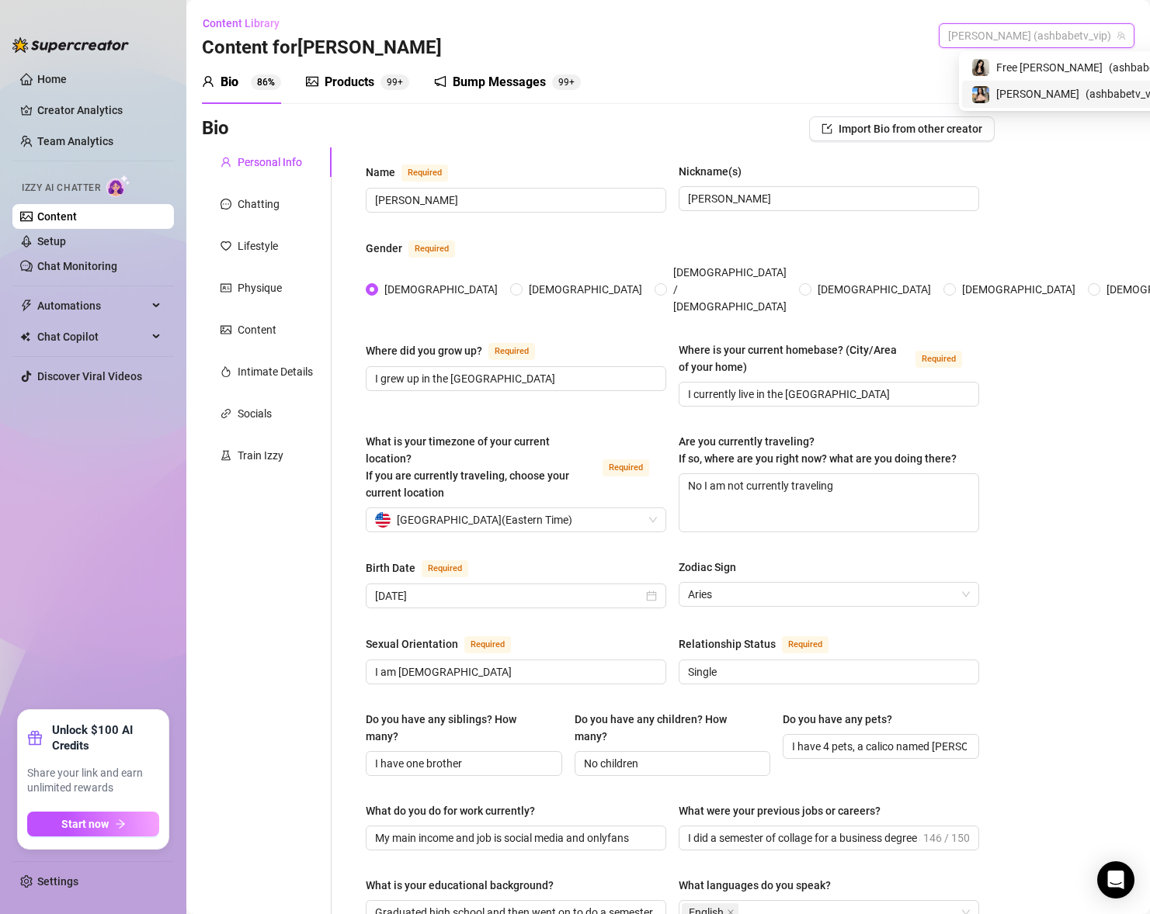
click at [1026, 98] on span "[PERSON_NAME]" at bounding box center [1037, 93] width 83 height 17
click at [1008, 32] on span "[PERSON_NAME] (ashbabetv_vip)" at bounding box center [1036, 35] width 177 height 23
click at [1015, 59] on span "Free [PERSON_NAME]" at bounding box center [1049, 67] width 106 height 17
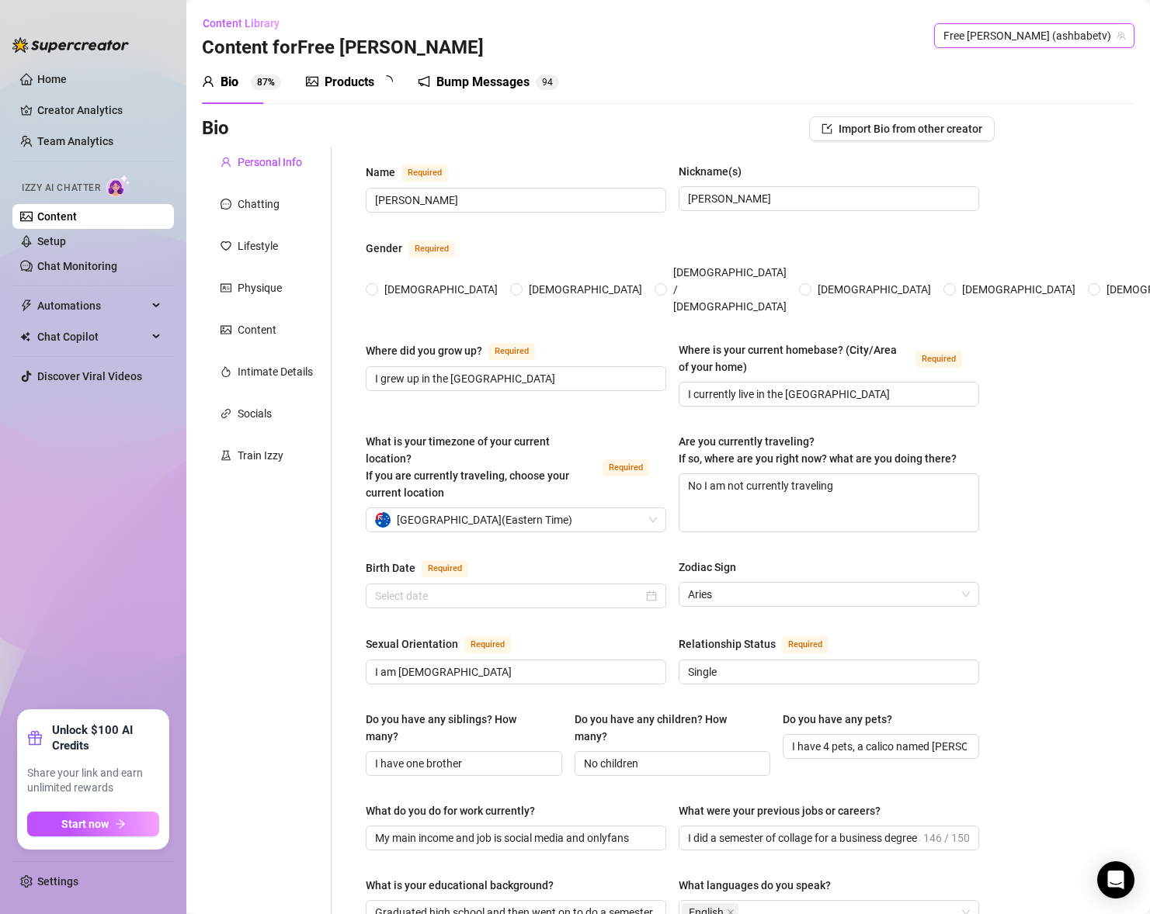
radio input "true"
type input "[DATE]"
click at [613, 508] on div "Australia ( Eastern Time )" at bounding box center [509, 519] width 268 height 23
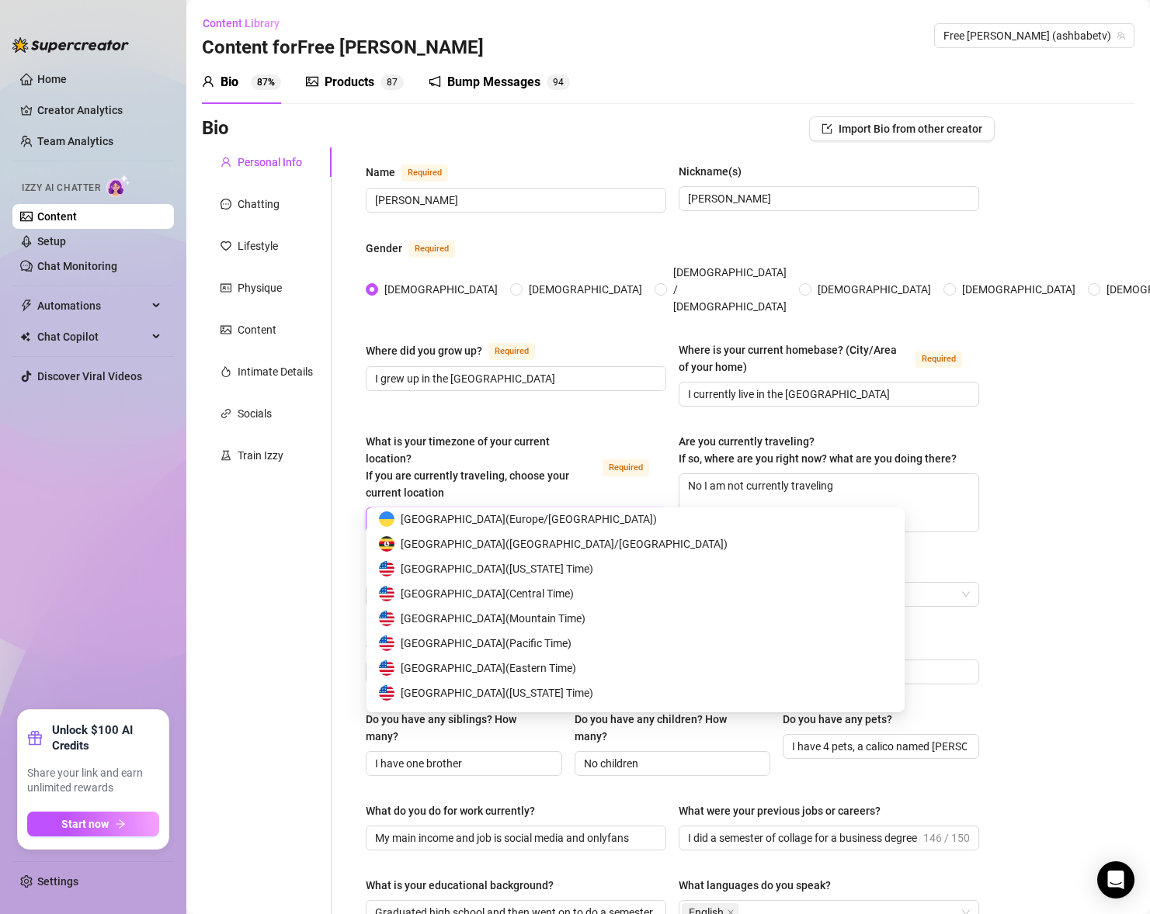
scroll to position [7710, 0]
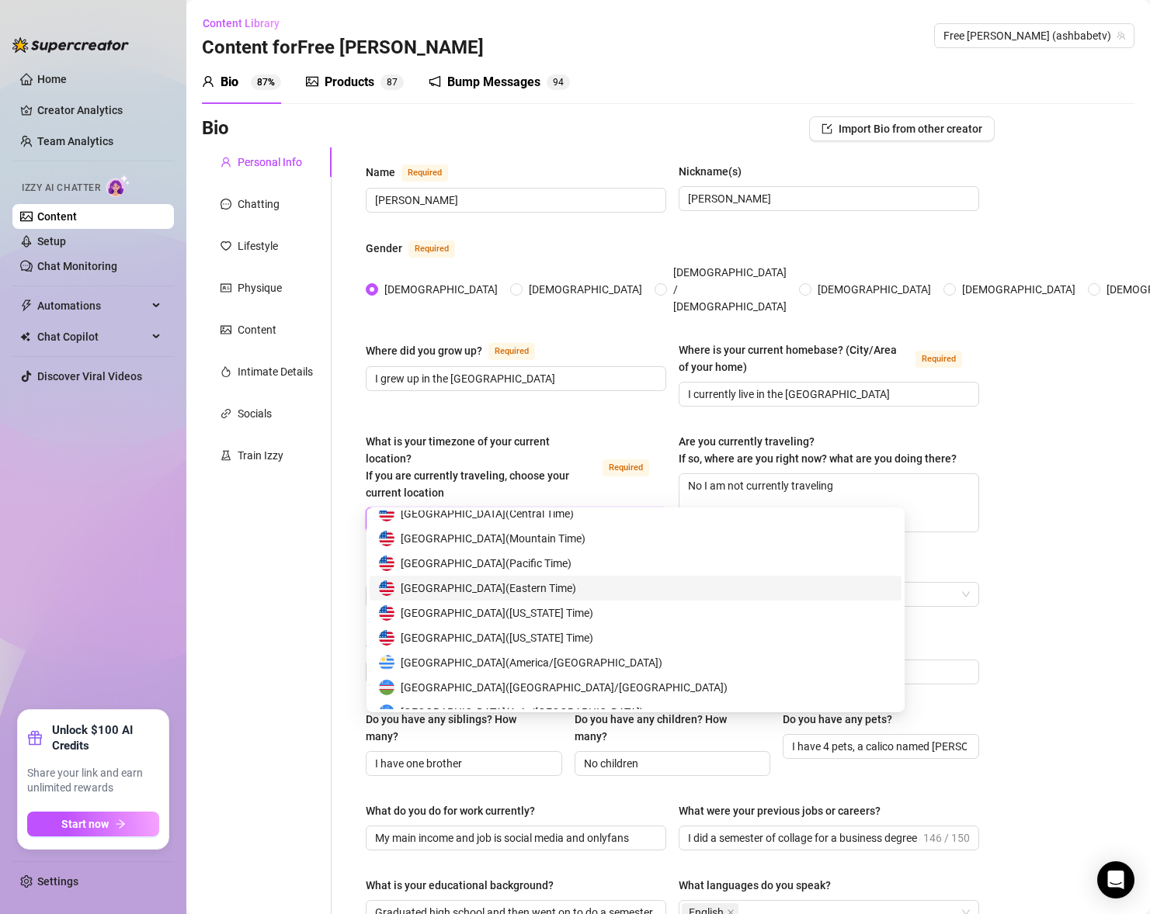
click at [576, 593] on span "United States of America ( Eastern Time )" at bounding box center [488, 588] width 175 height 17
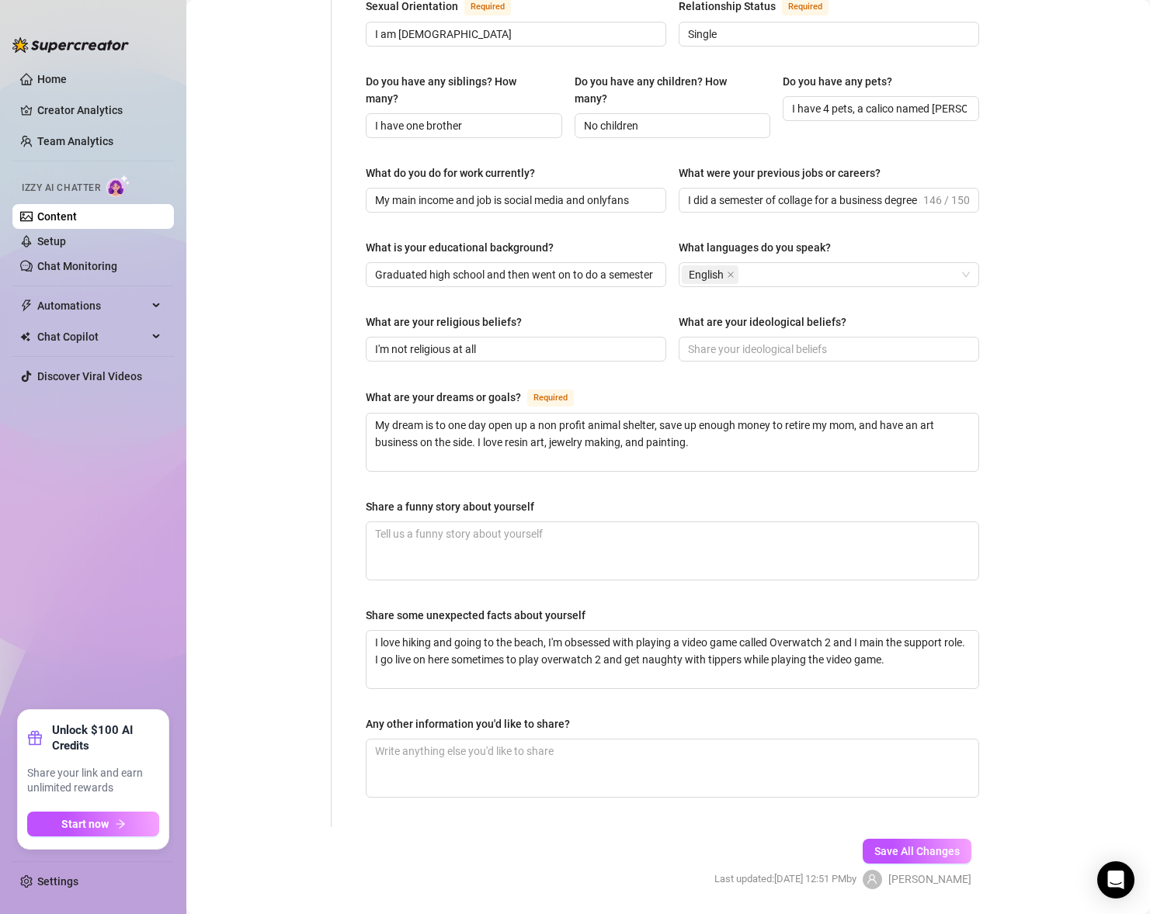
scroll to position [658, 0]
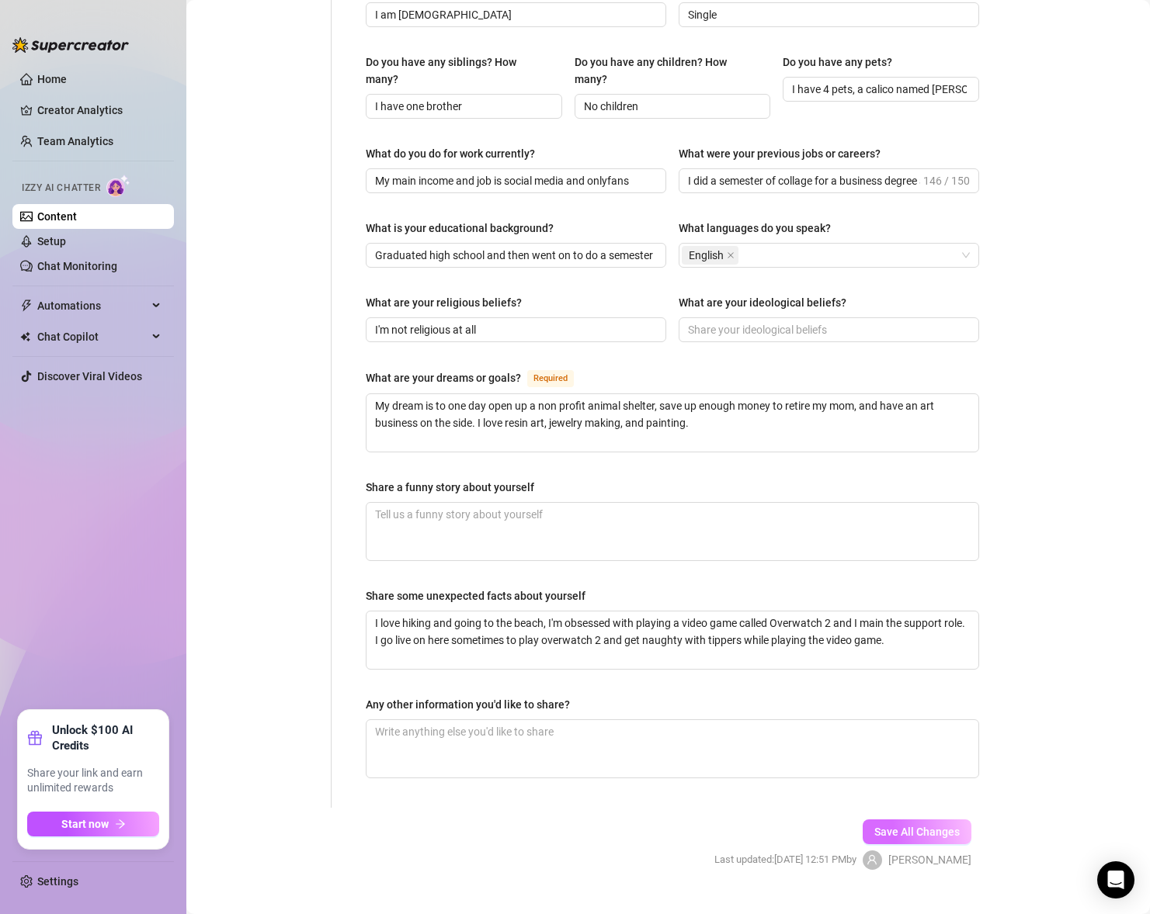
click at [918, 820] on button "Save All Changes" at bounding box center [916, 832] width 109 height 25
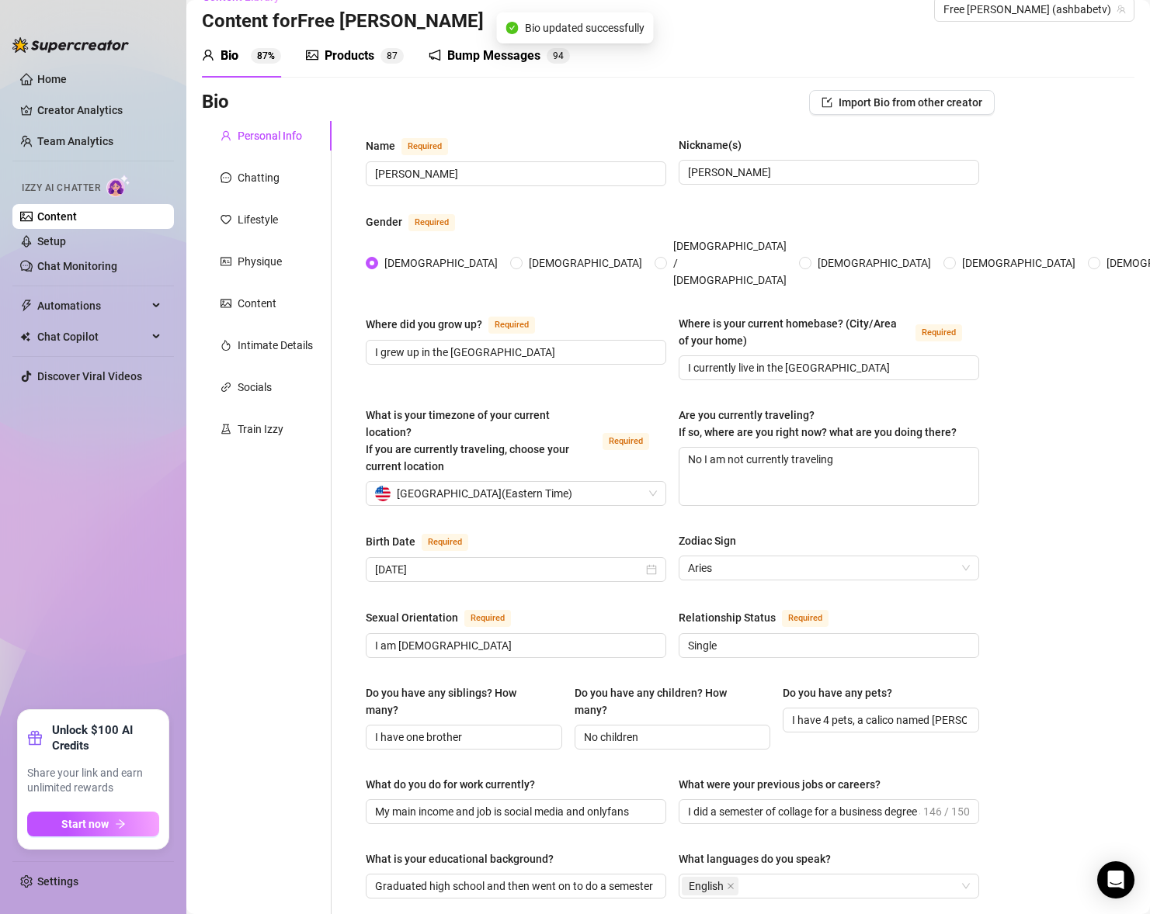
scroll to position [0, 0]
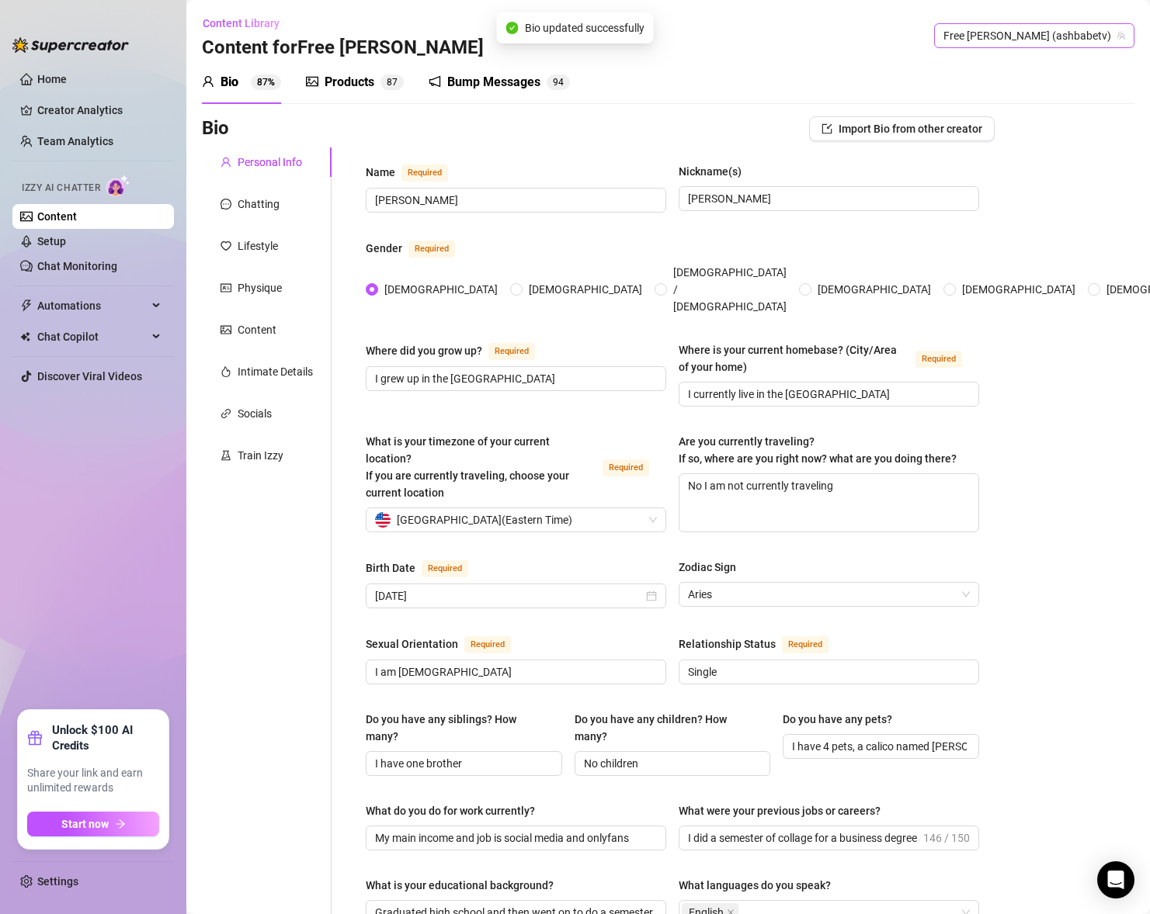
click at [1036, 30] on span "Free [PERSON_NAME] (ashbabetv)" at bounding box center [1034, 35] width 182 height 23
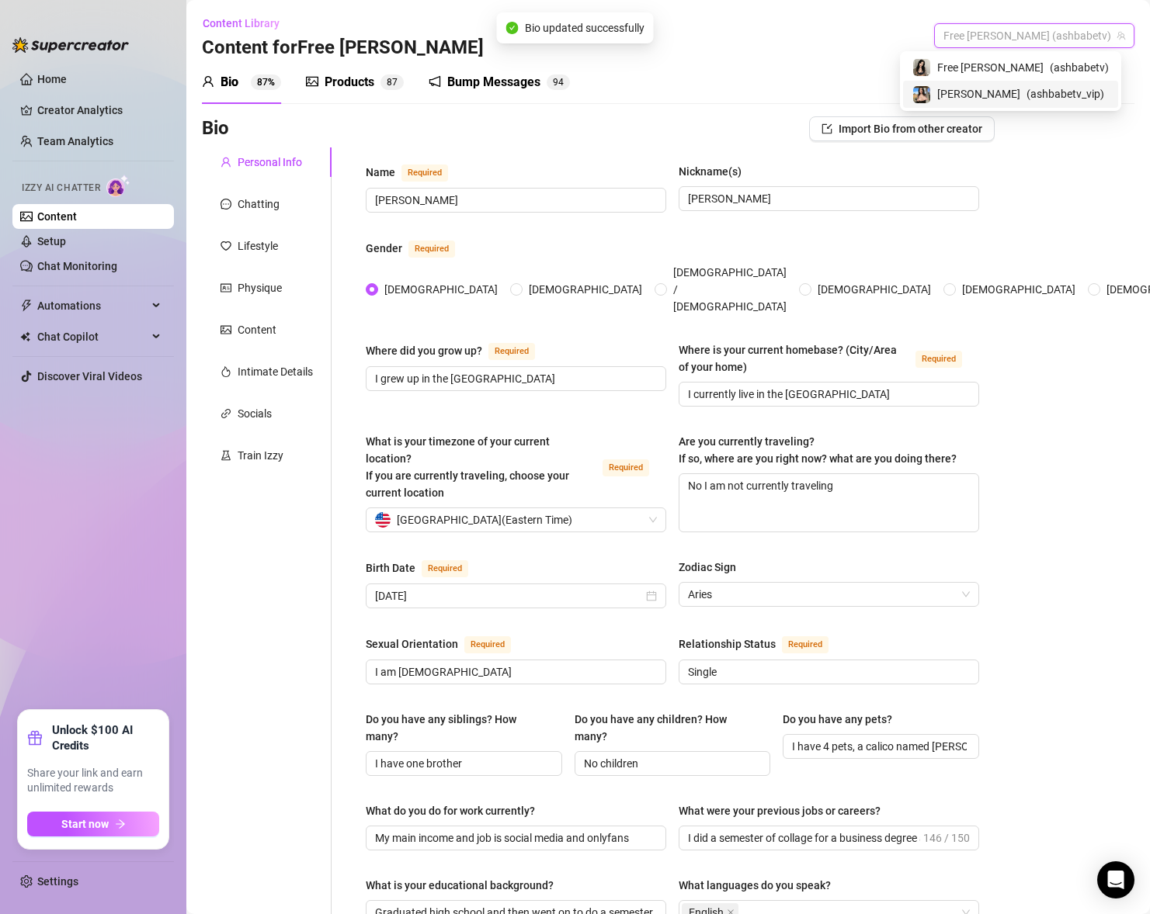
click at [1043, 100] on span "( ashbabetv_vip )" at bounding box center [1065, 93] width 78 height 17
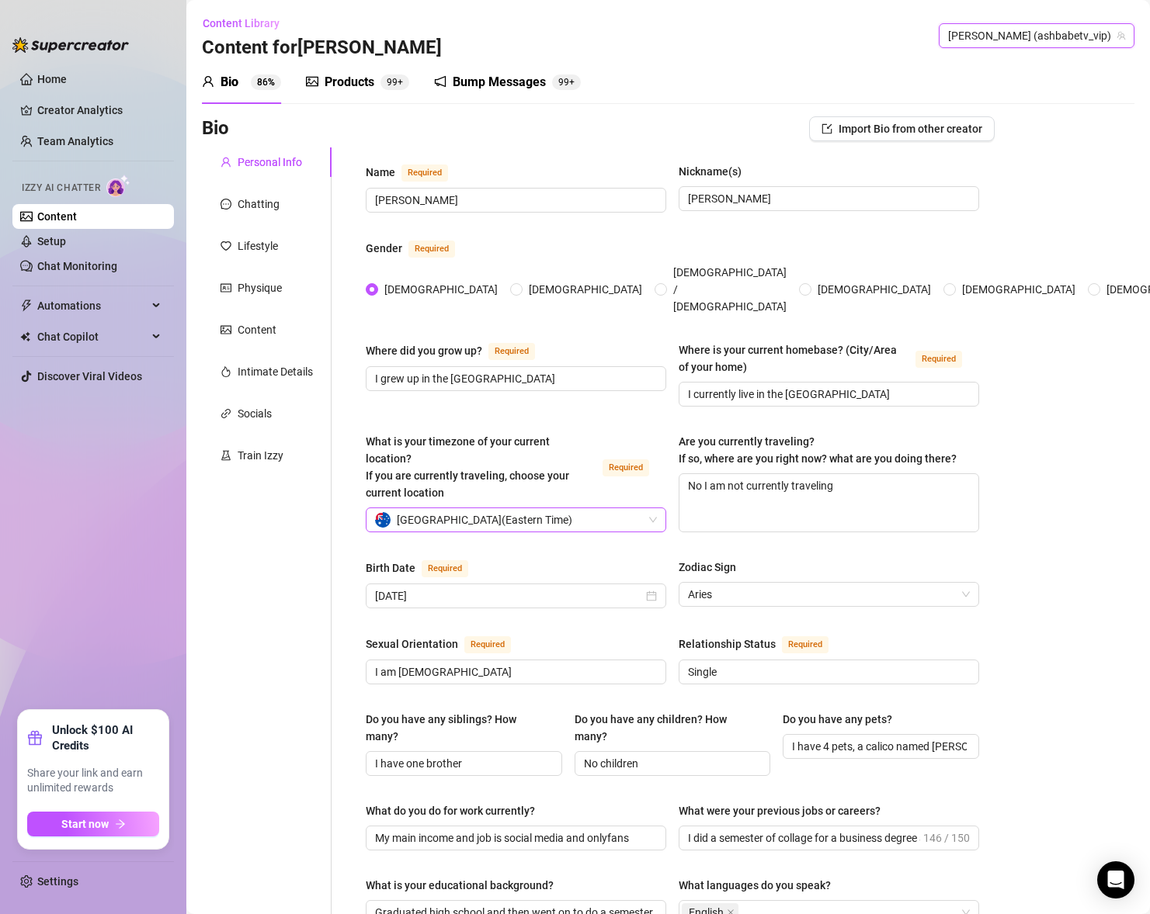
click at [609, 508] on div "Australia ( Eastern Time )" at bounding box center [509, 519] width 268 height 23
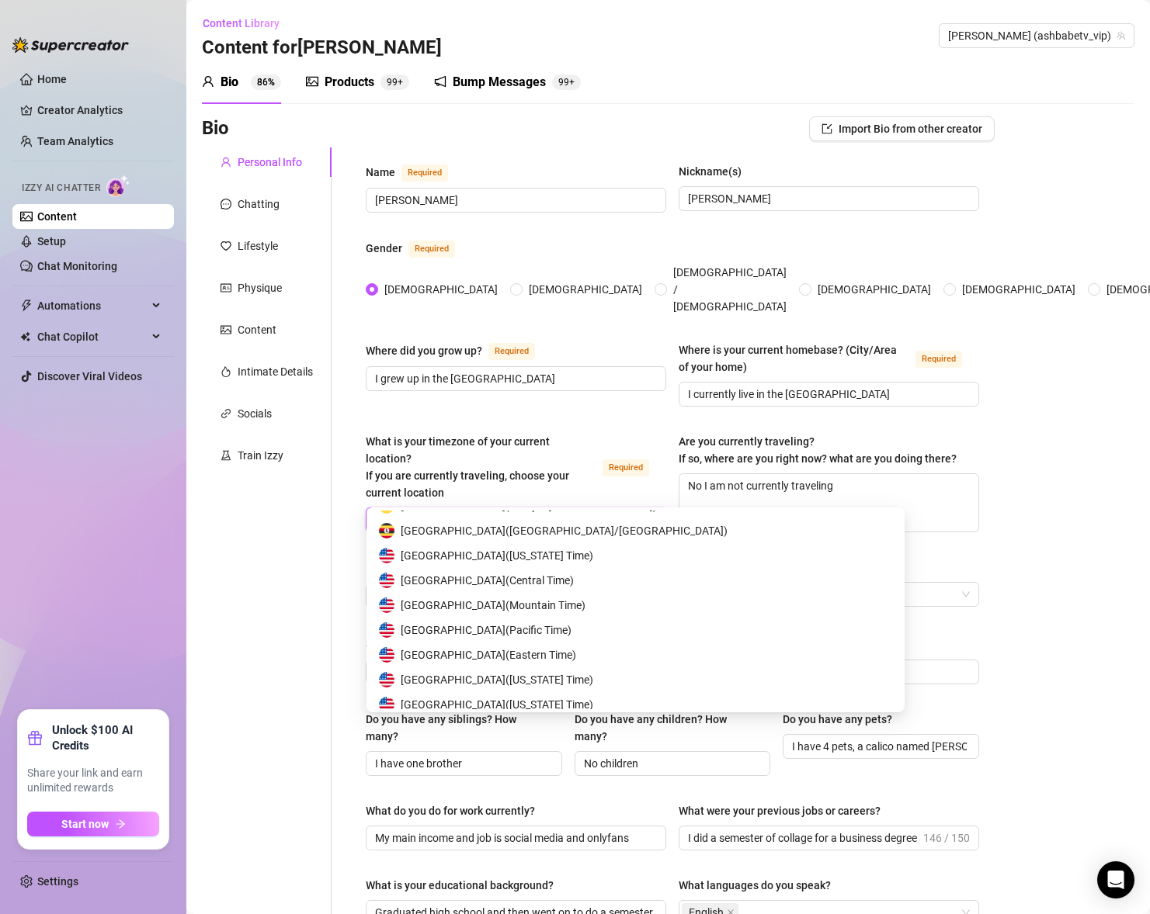
scroll to position [7667, 0]
click at [546, 638] on span "United States of America ( Eastern Time )" at bounding box center [488, 631] width 175 height 17
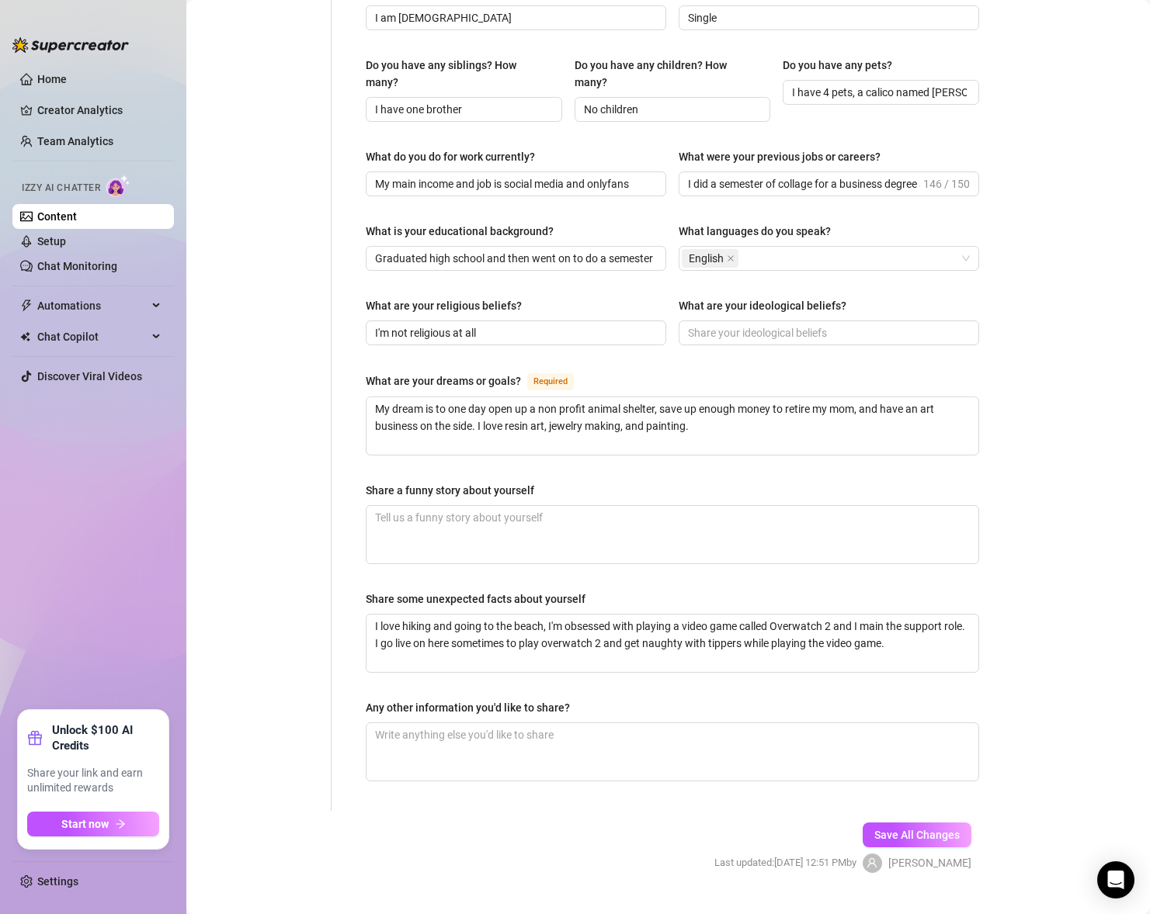
scroll to position [658, 0]
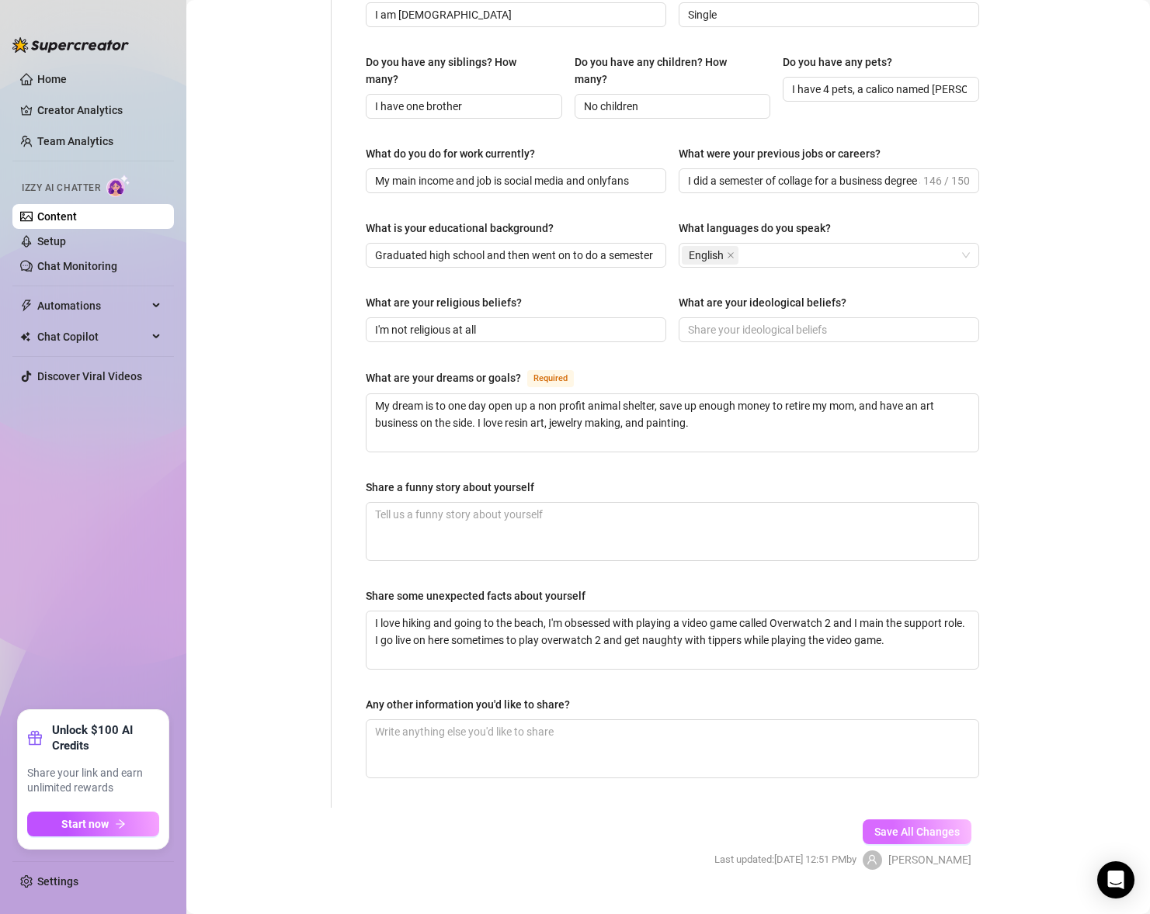
click at [914, 826] on span "Save All Changes" at bounding box center [916, 832] width 85 height 12
